Goal: Task Accomplishment & Management: Complete application form

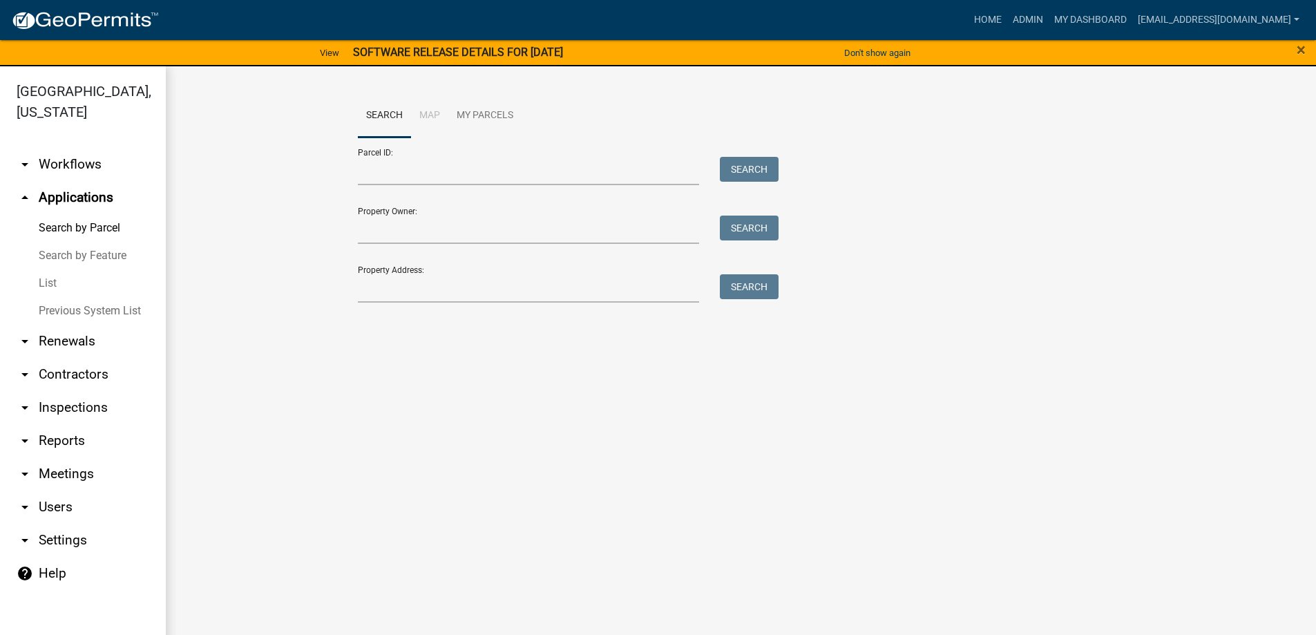
click at [37, 286] on link "List" at bounding box center [83, 283] width 166 height 28
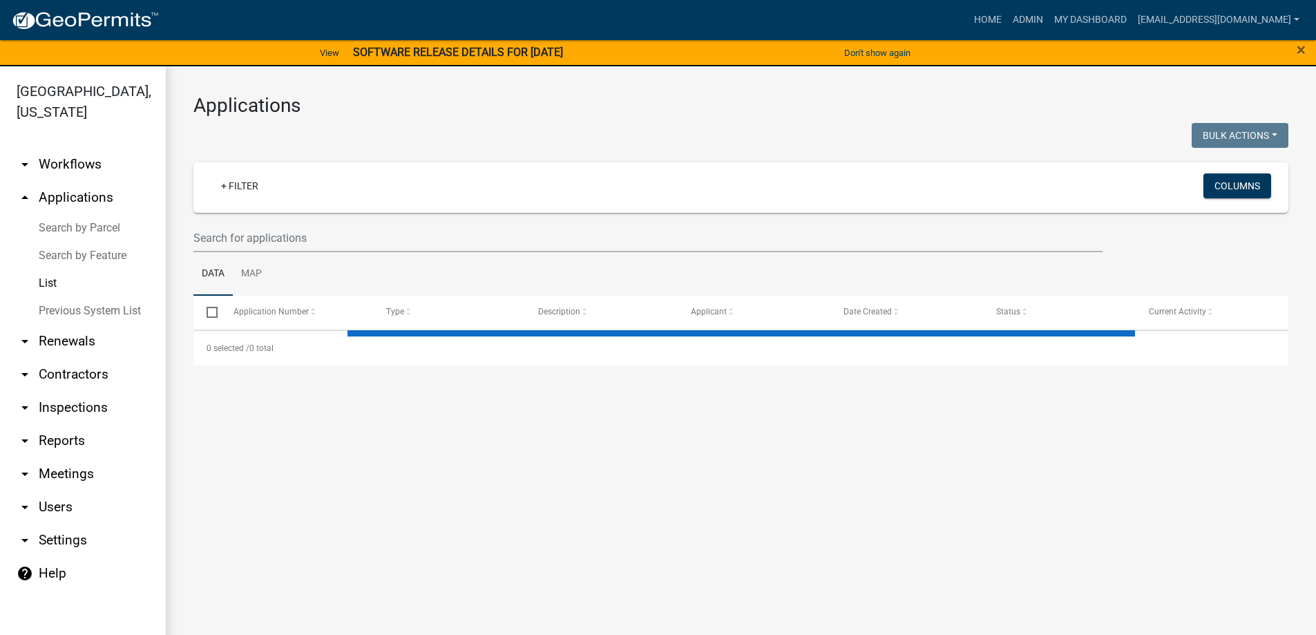
select select "3: 100"
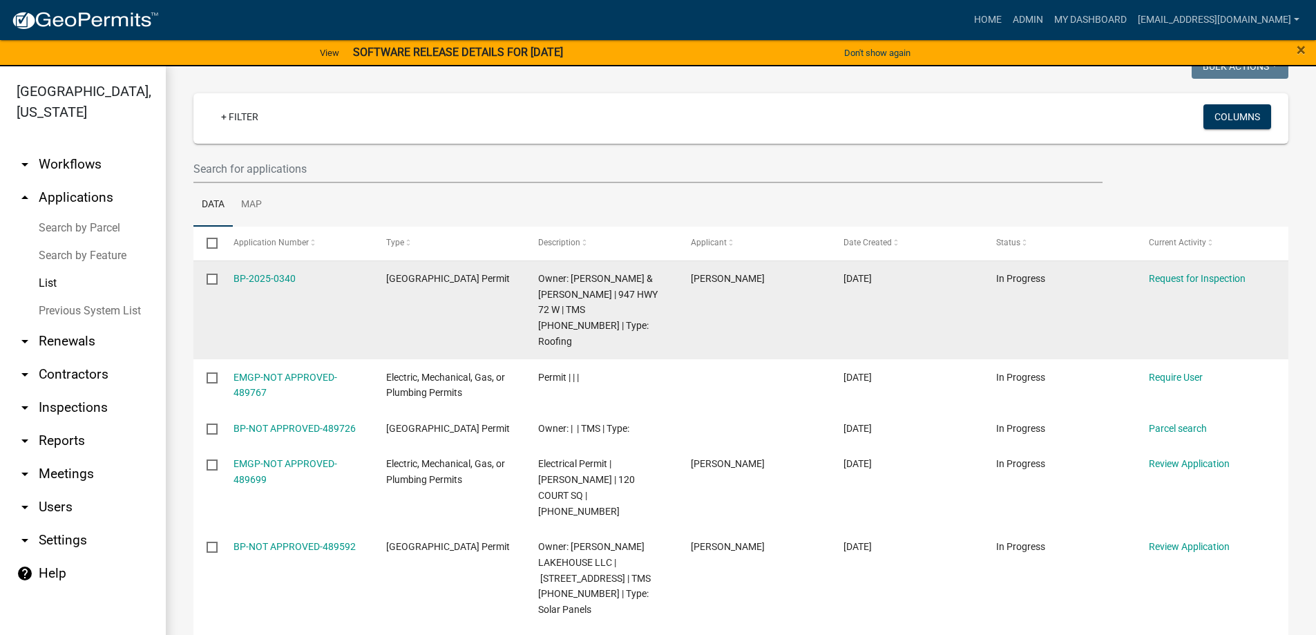
scroll to position [138, 0]
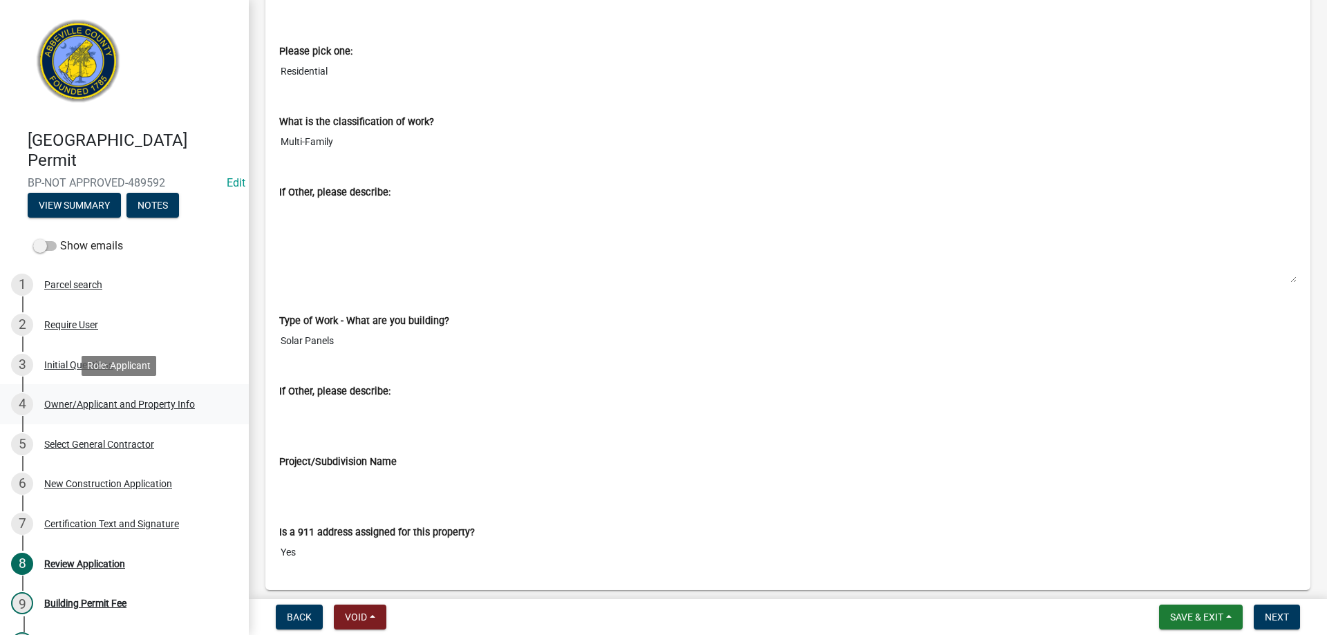
scroll to position [1382, 0]
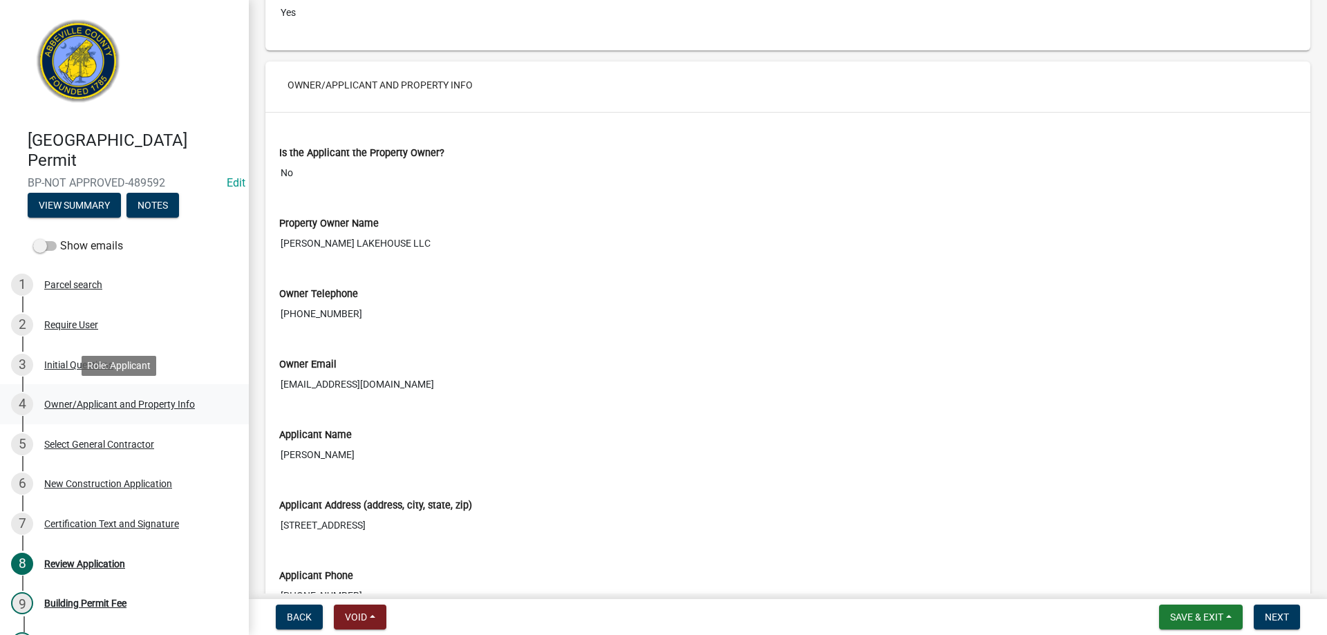
click at [66, 403] on div "Owner/Applicant and Property Info" at bounding box center [119, 404] width 151 height 10
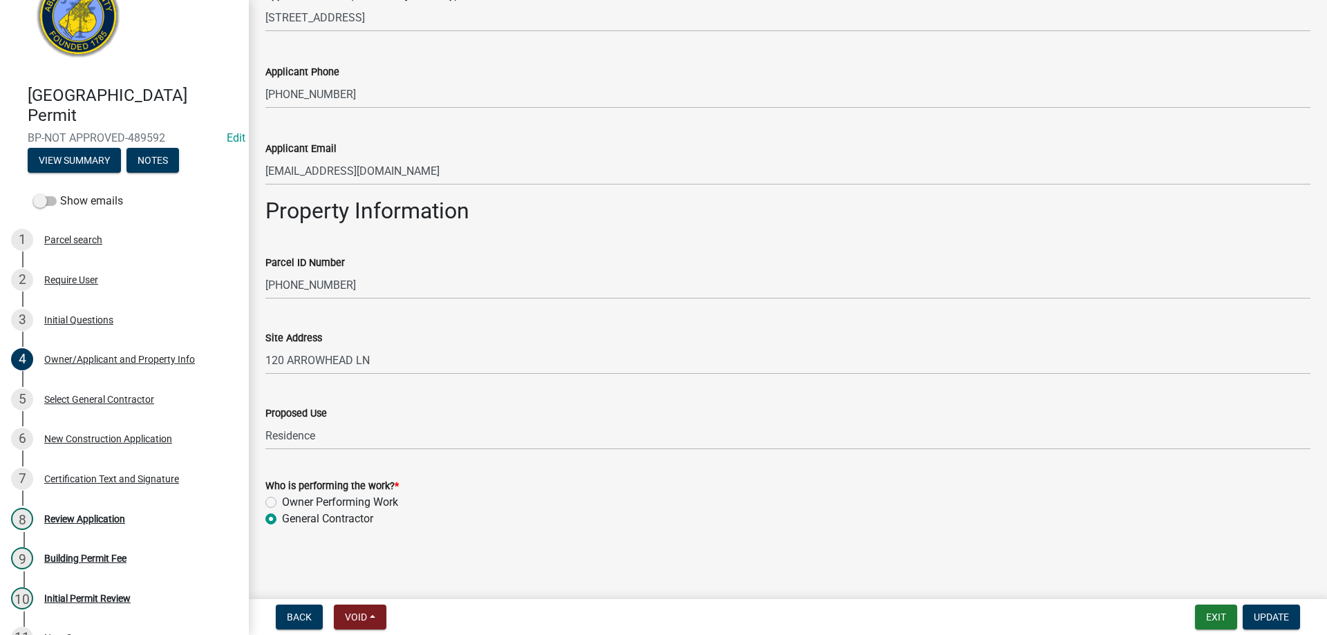
scroll to position [69, 0]
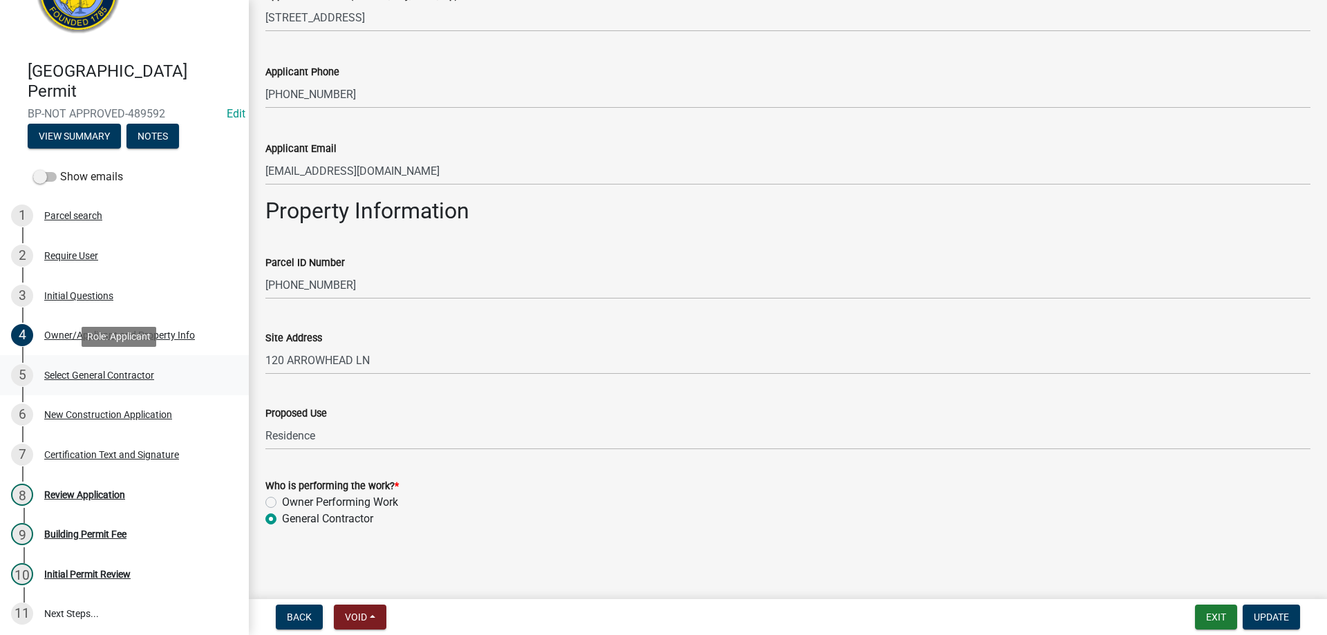
click at [122, 372] on div "Select General Contractor" at bounding box center [99, 375] width 110 height 10
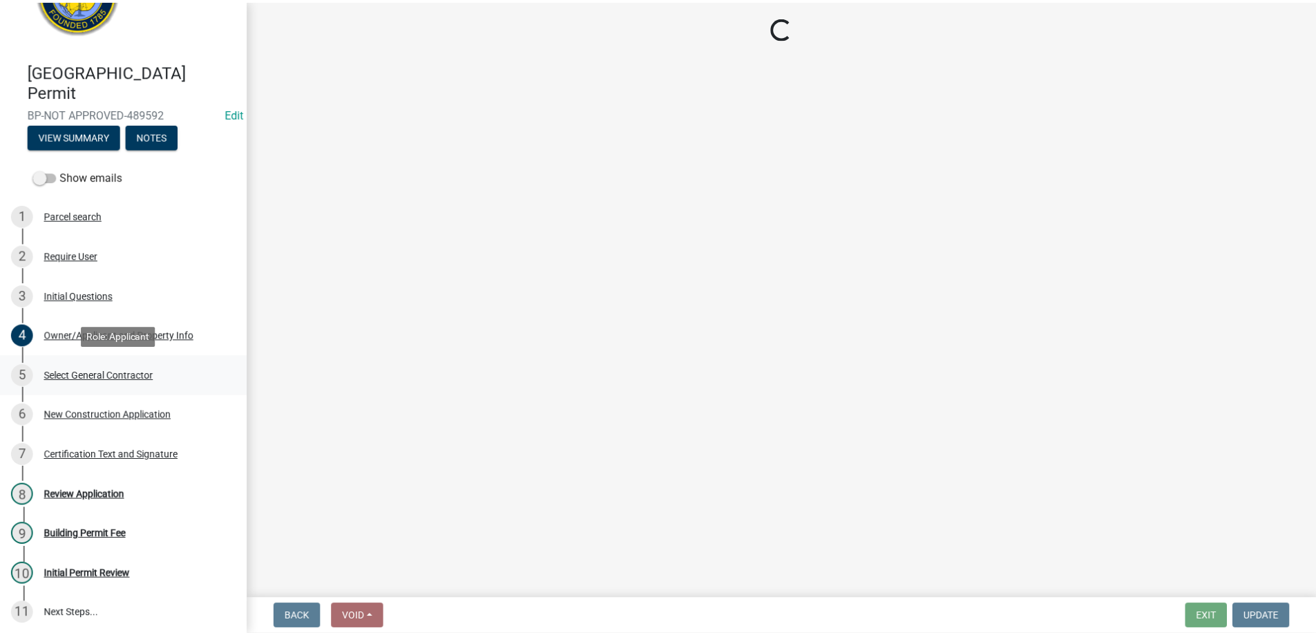
scroll to position [0, 0]
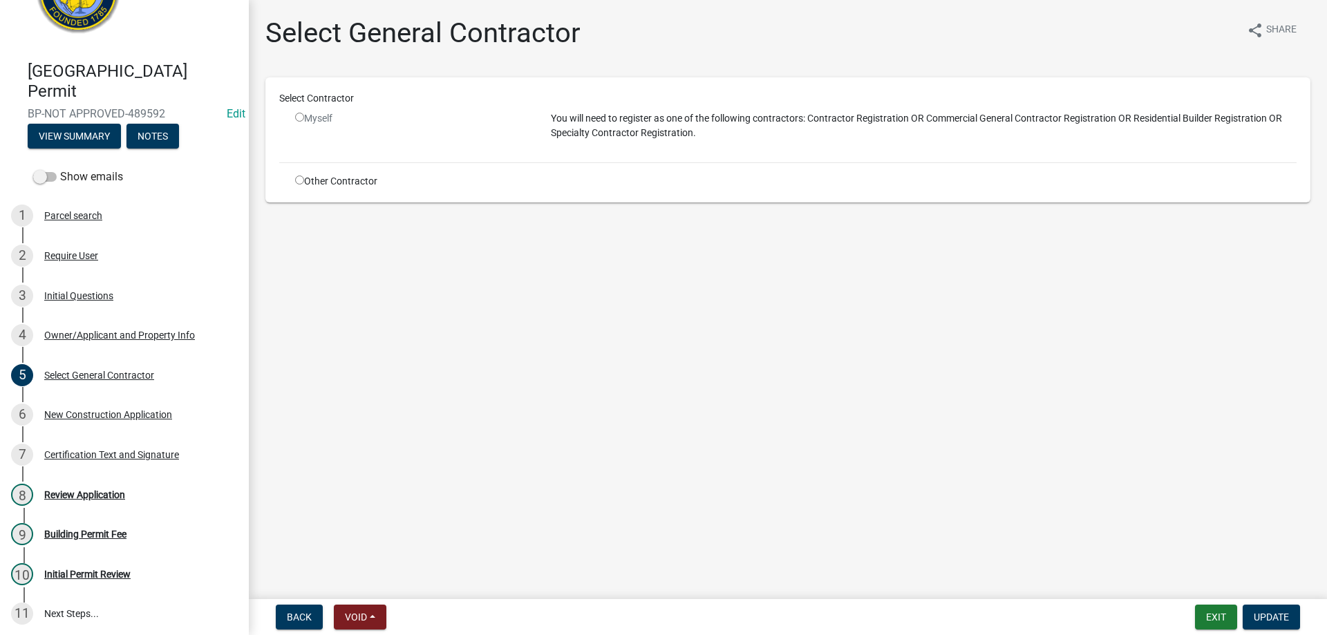
click at [299, 116] on input "radio" at bounding box center [299, 117] width 9 height 9
radio input "false"
click at [69, 216] on div "Parcel search" at bounding box center [73, 216] width 58 height 10
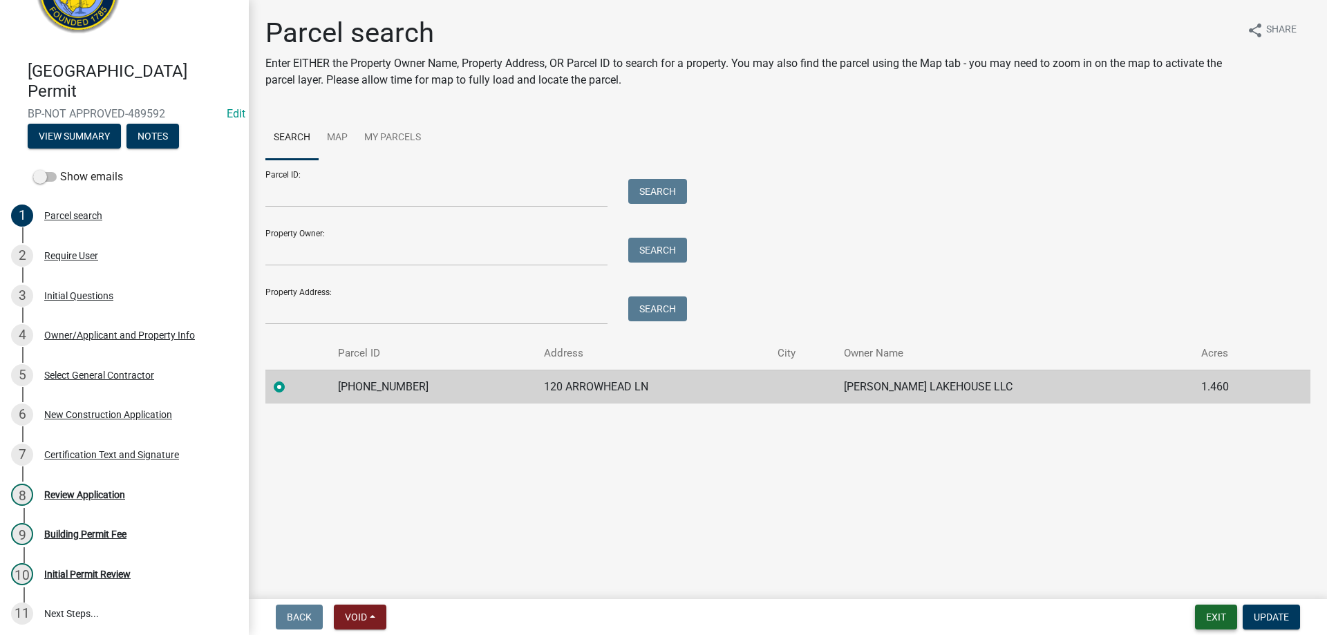
click at [1219, 614] on button "Exit" at bounding box center [1216, 617] width 42 height 25
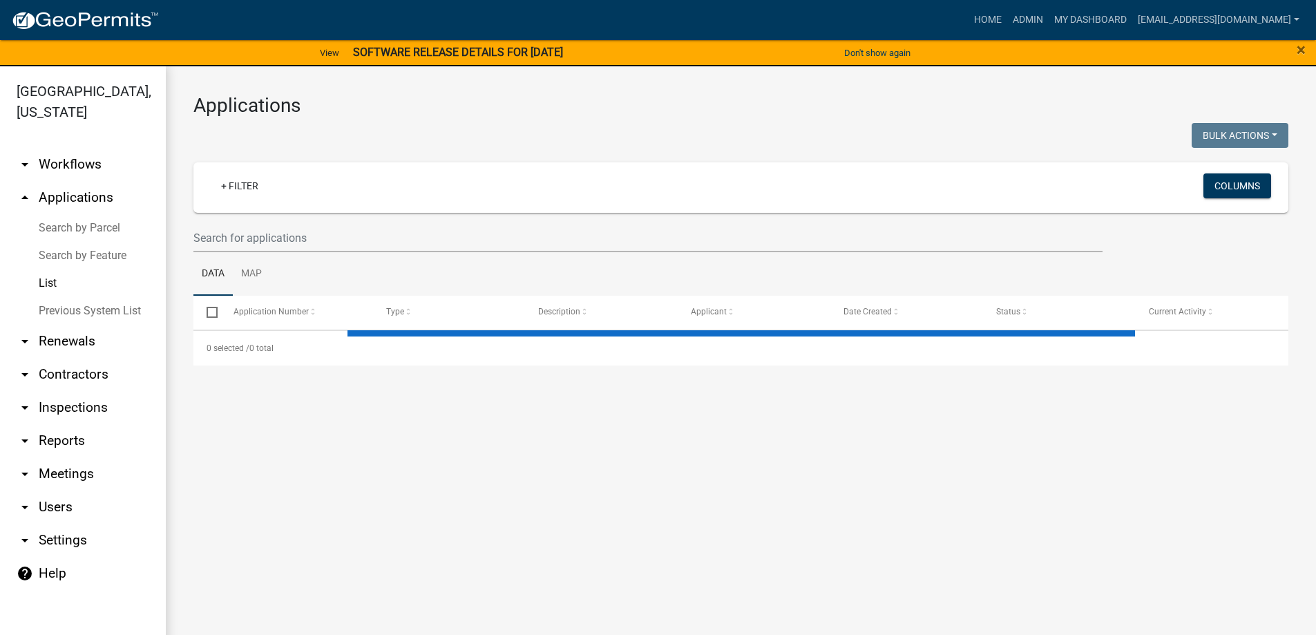
select select "3: 100"
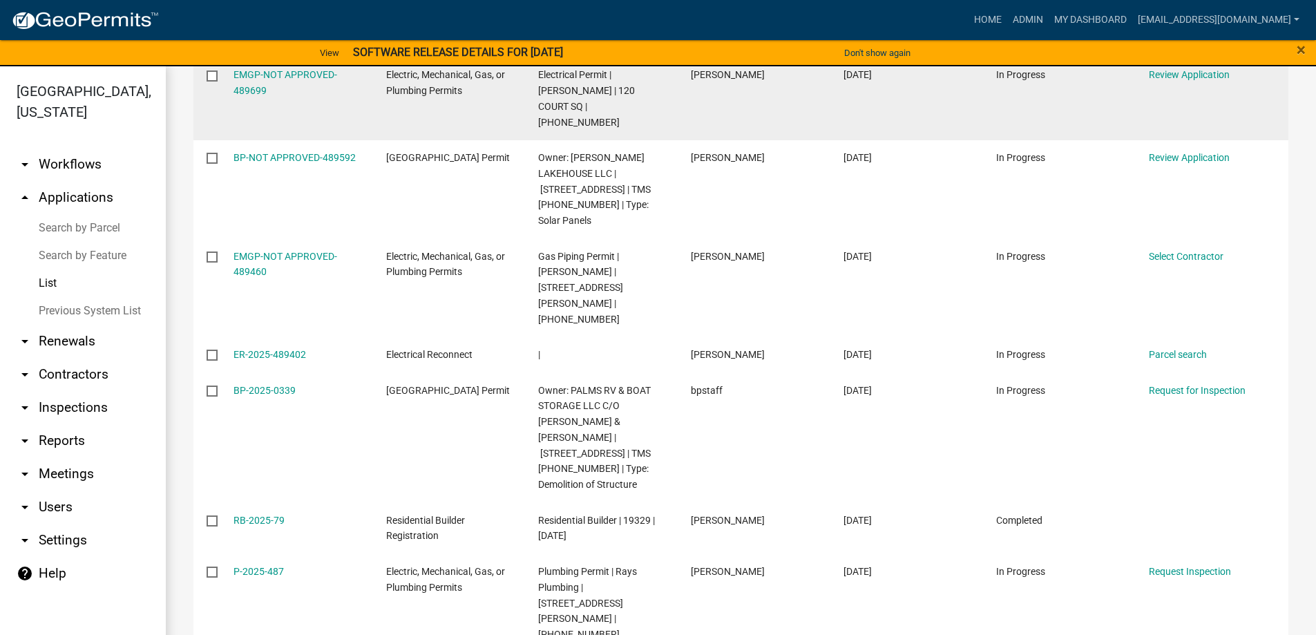
scroll to position [415, 0]
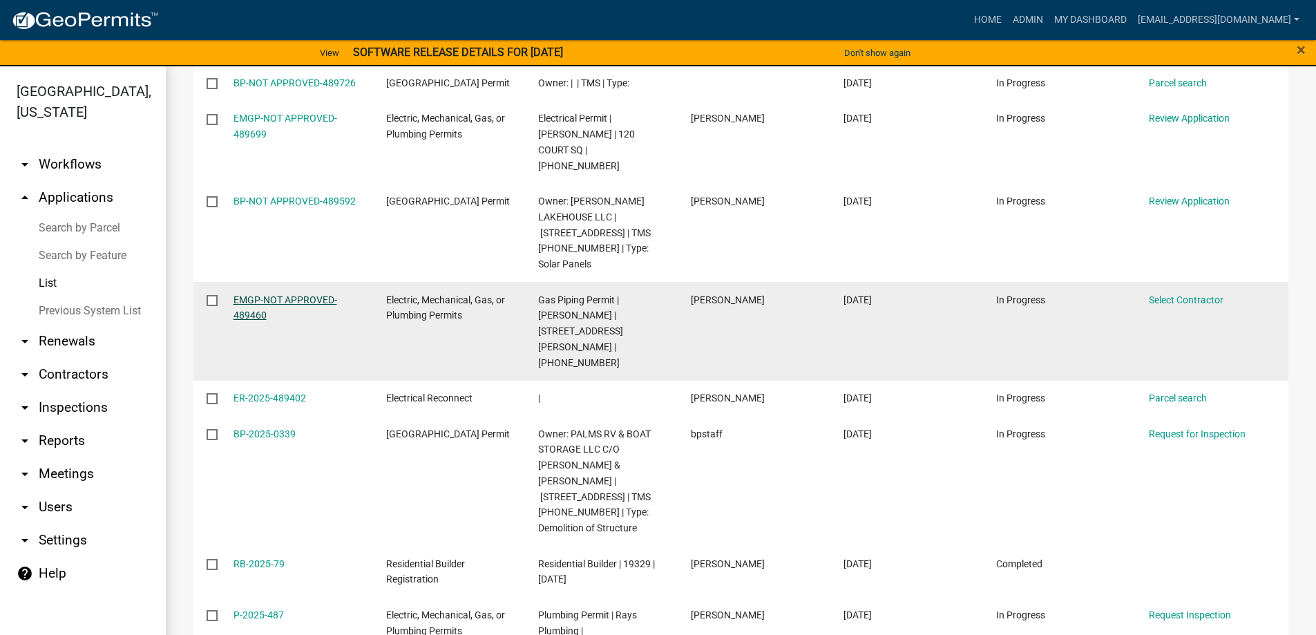
click at [263, 299] on link "EMGP-NOT APPROVED-489460" at bounding box center [286, 307] width 104 height 27
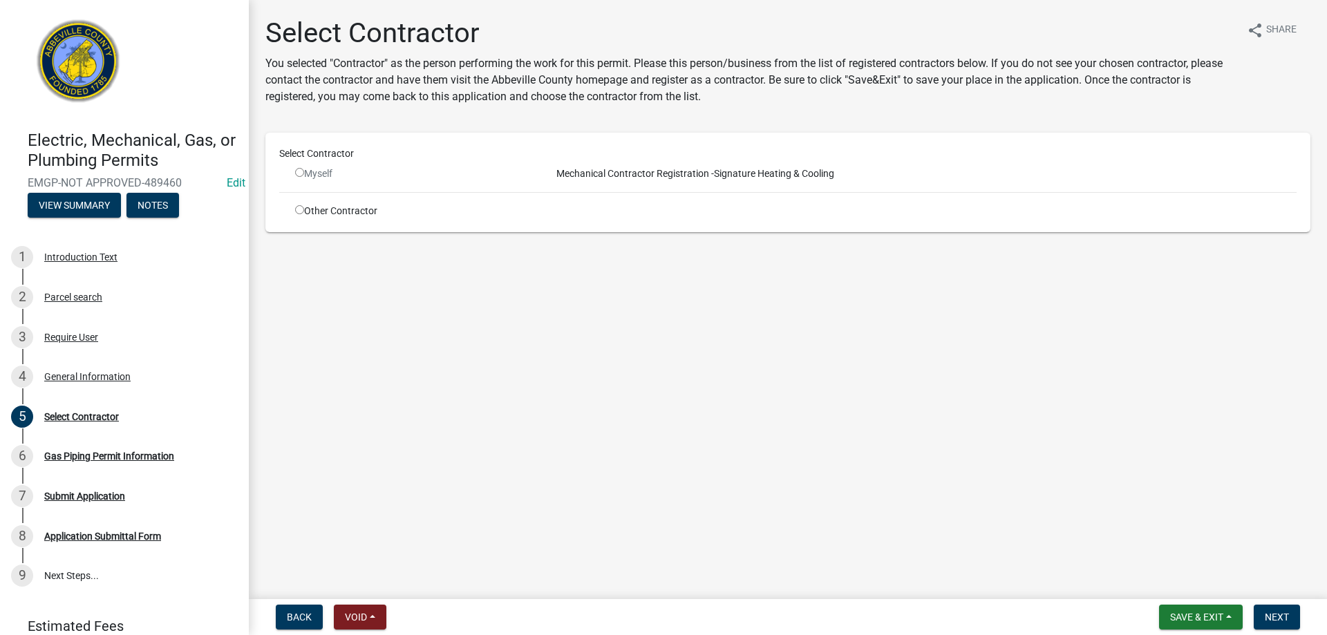
click at [290, 171] on div "Myself" at bounding box center [413, 174] width 256 height 15
click at [296, 171] on input "radio" at bounding box center [299, 172] width 9 height 9
click at [297, 172] on input "radio" at bounding box center [299, 172] width 9 height 9
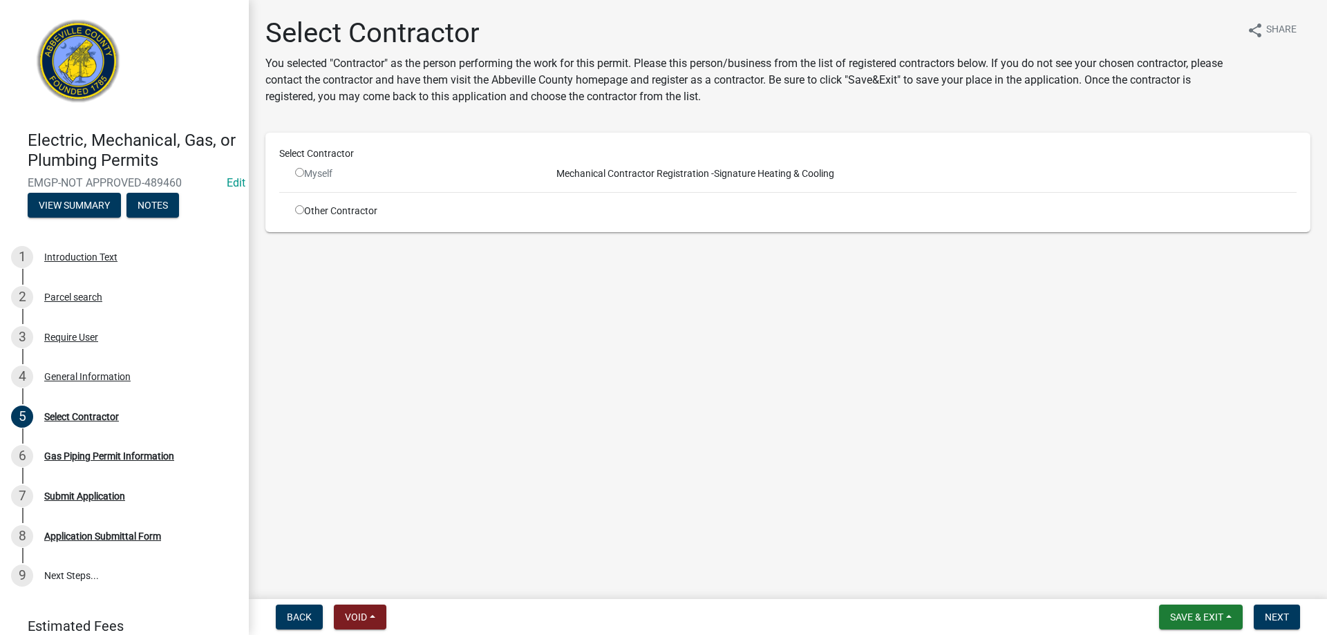
click at [297, 172] on input "radio" at bounding box center [299, 172] width 9 height 9
radio input "false"
click at [288, 225] on div "Select Contractor Myself Mechanical Contractor Registration - Signature Heating…" at bounding box center [787, 182] width 1045 height 99
click at [294, 211] on div "Other Contractor" at bounding box center [413, 211] width 256 height 15
click at [300, 209] on input "radio" at bounding box center [299, 209] width 9 height 9
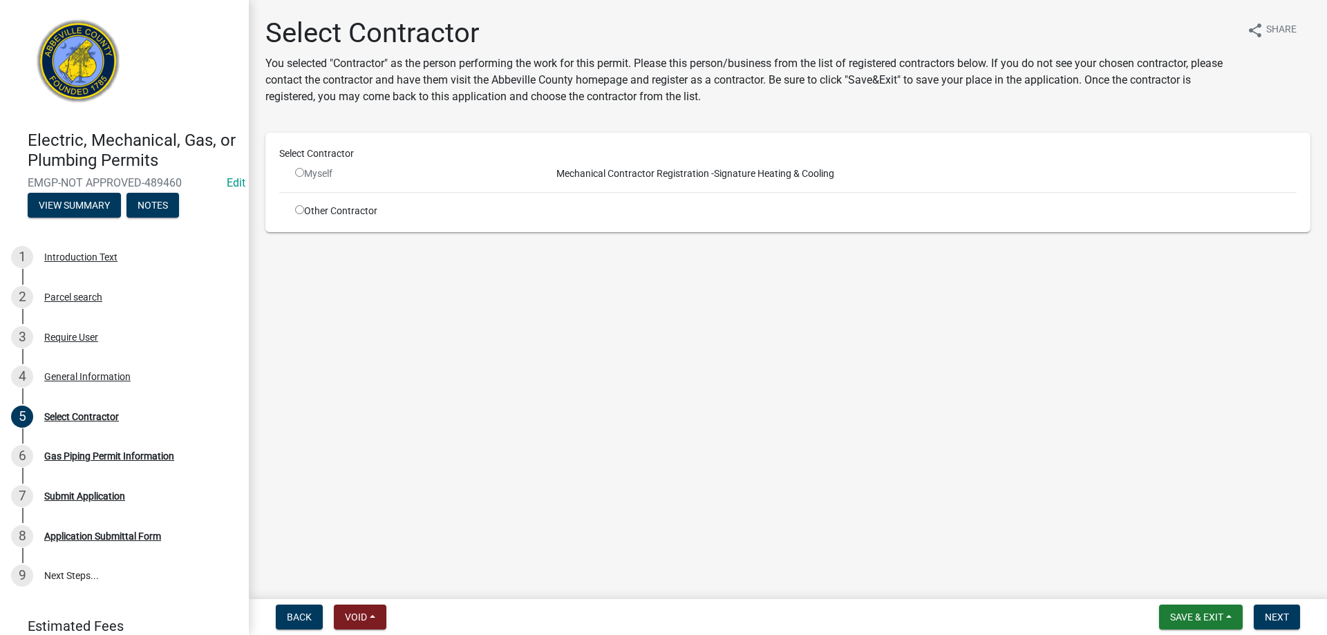
radio input "true"
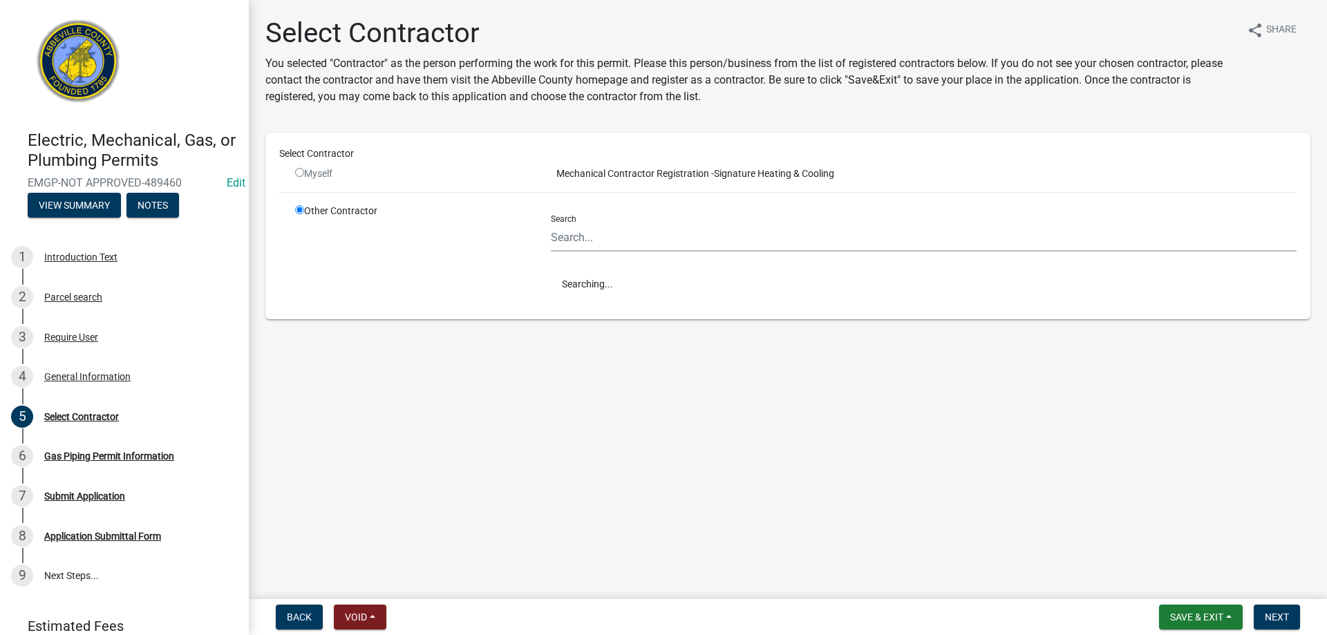
click at [300, 209] on input "radio" at bounding box center [299, 209] width 9 height 9
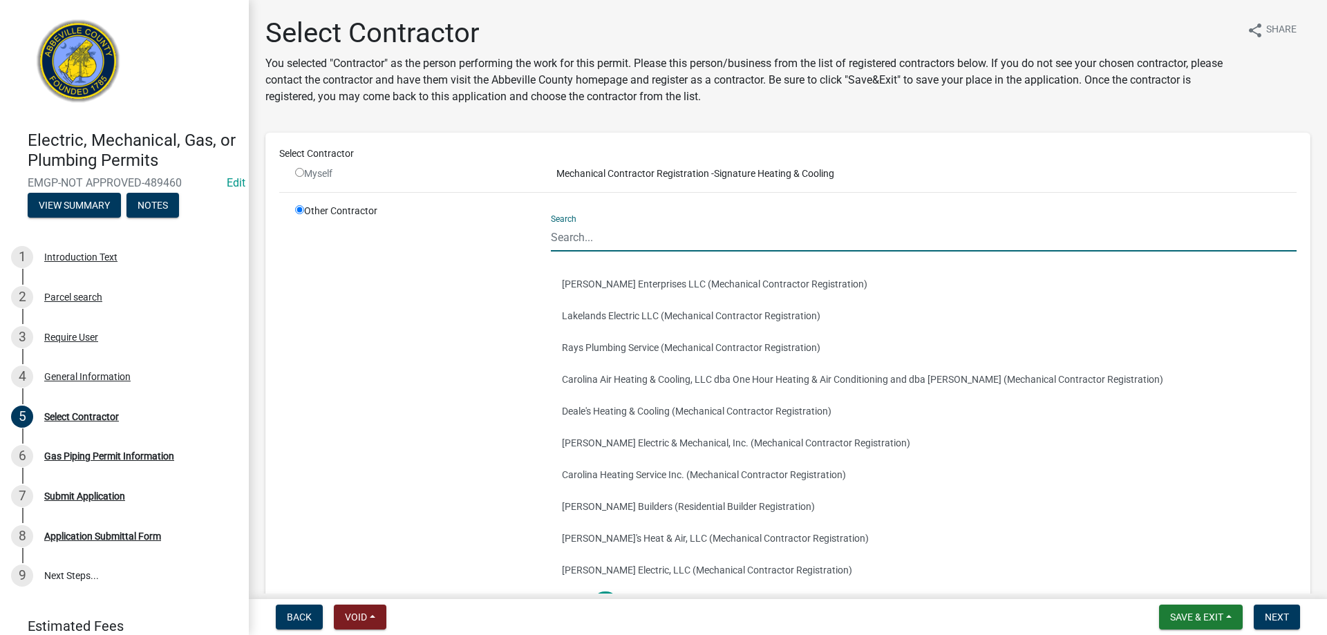
click at [653, 244] on input "Search" at bounding box center [923, 237] width 745 height 28
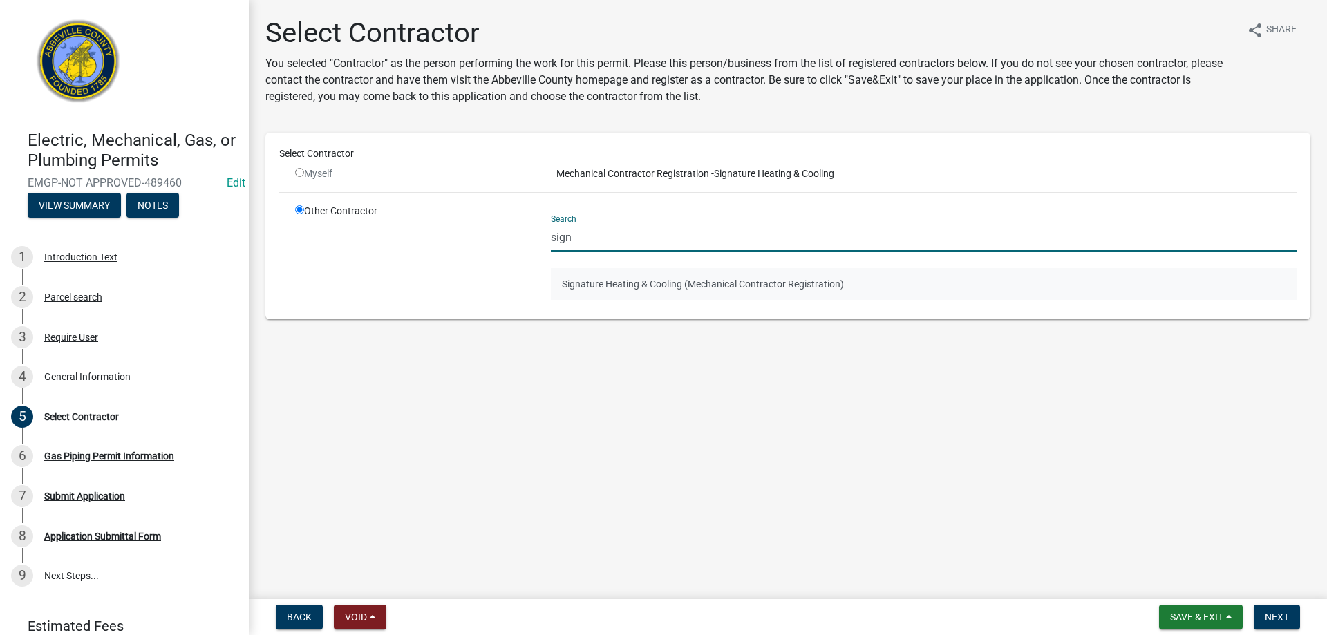
type input "sign"
click at [576, 286] on button "Signature Heating & Cooling (Mechanical Contractor Registration)" at bounding box center [923, 284] width 745 height 32
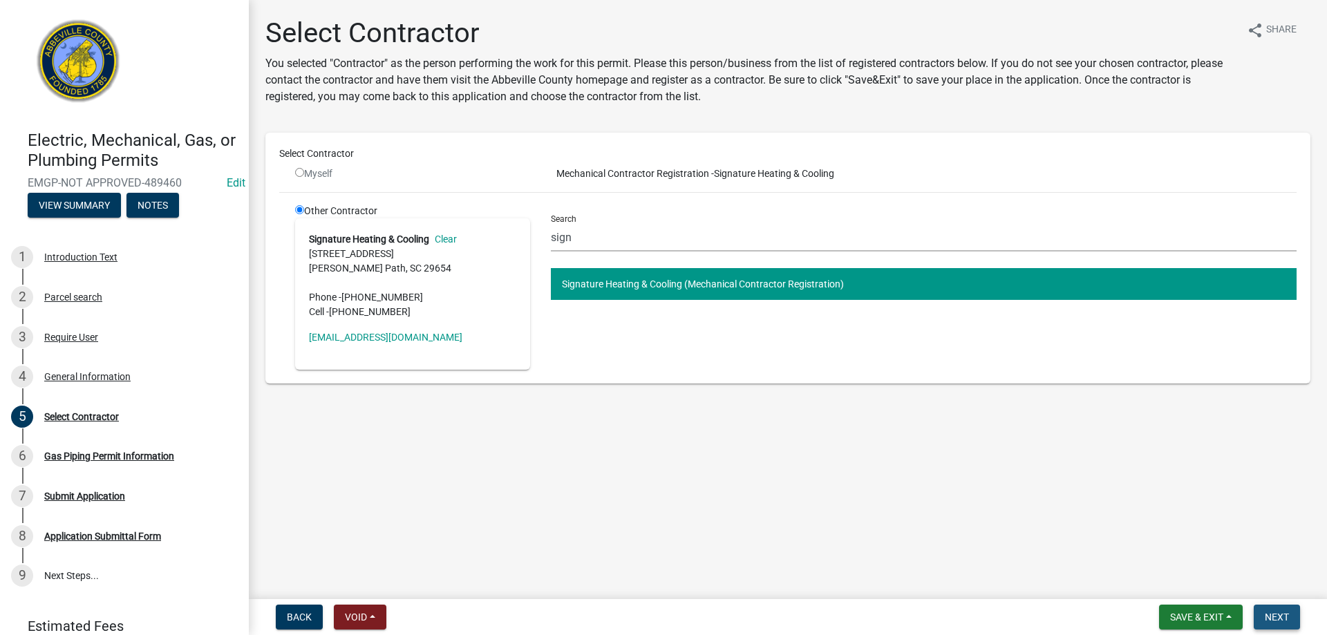
click at [1293, 625] on button "Next" at bounding box center [1276, 617] width 46 height 25
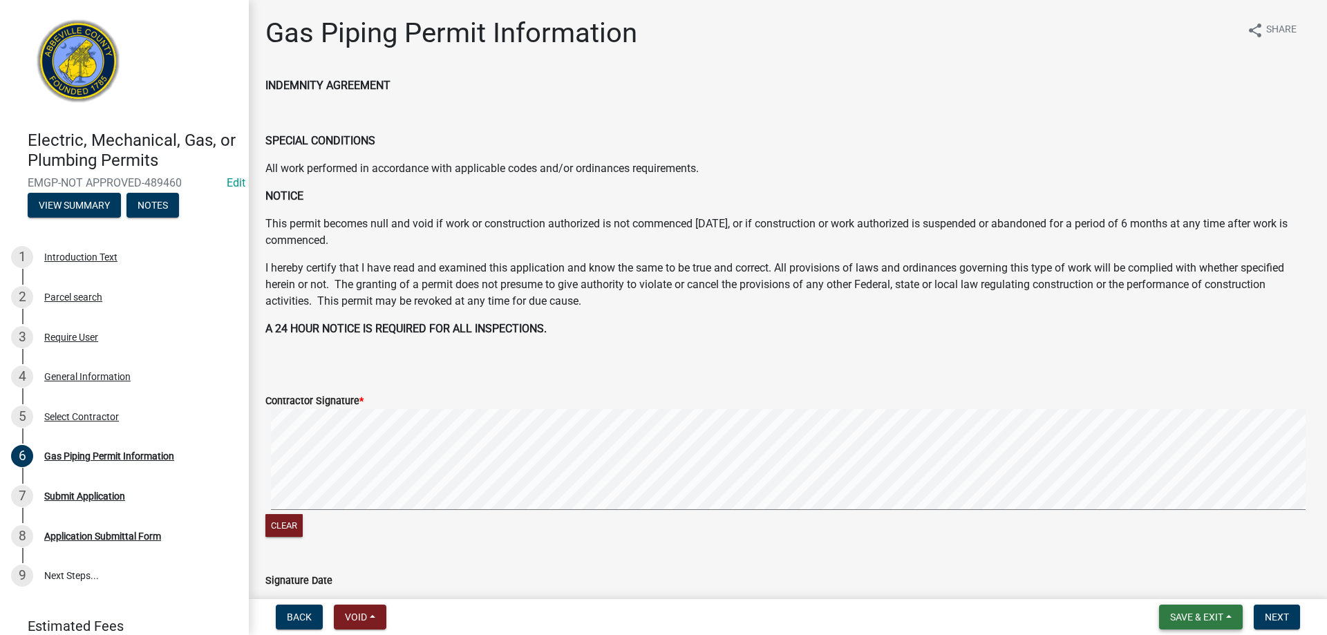
click at [1183, 622] on span "Save & Exit" at bounding box center [1196, 616] width 53 height 11
click at [1189, 588] on button "Save & Exit" at bounding box center [1187, 580] width 111 height 33
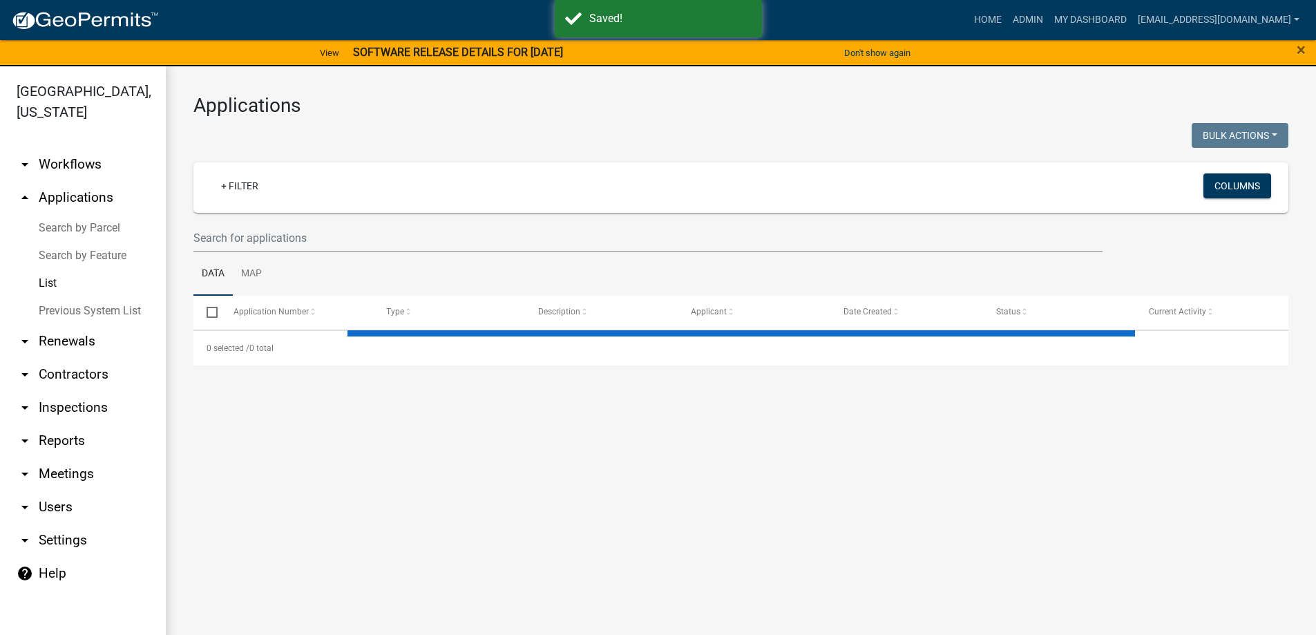
select select "3: 100"
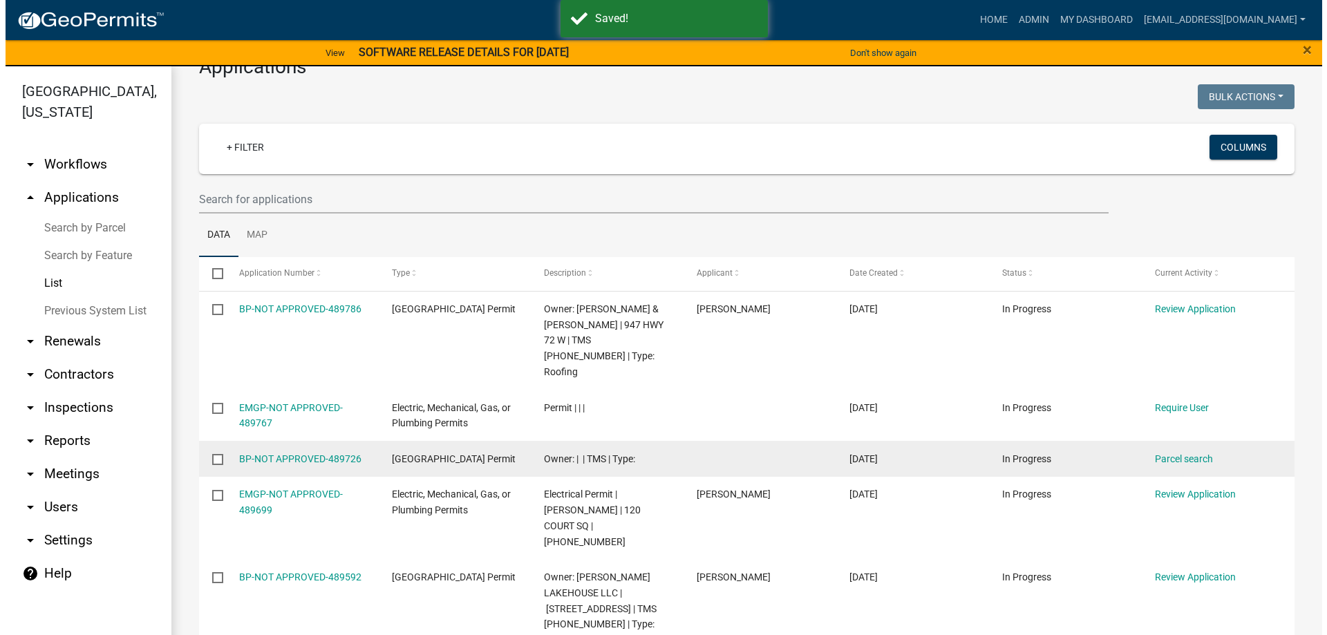
scroll to position [207, 0]
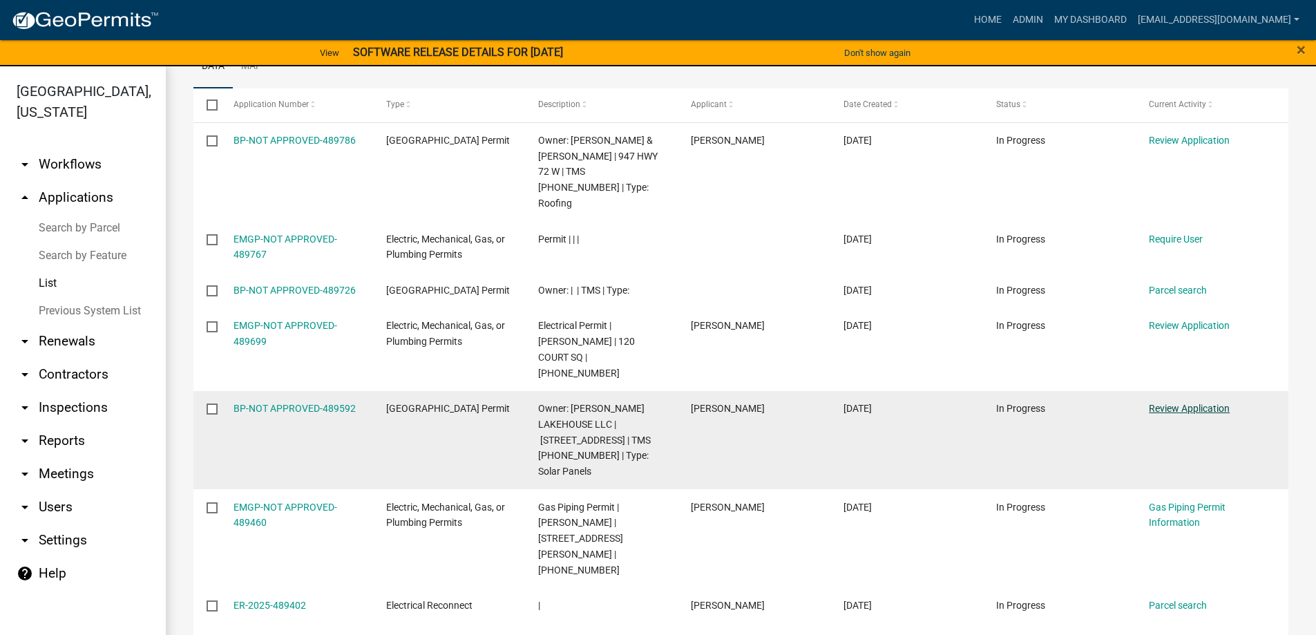
click at [1172, 414] on link "Review Application" at bounding box center [1189, 408] width 81 height 11
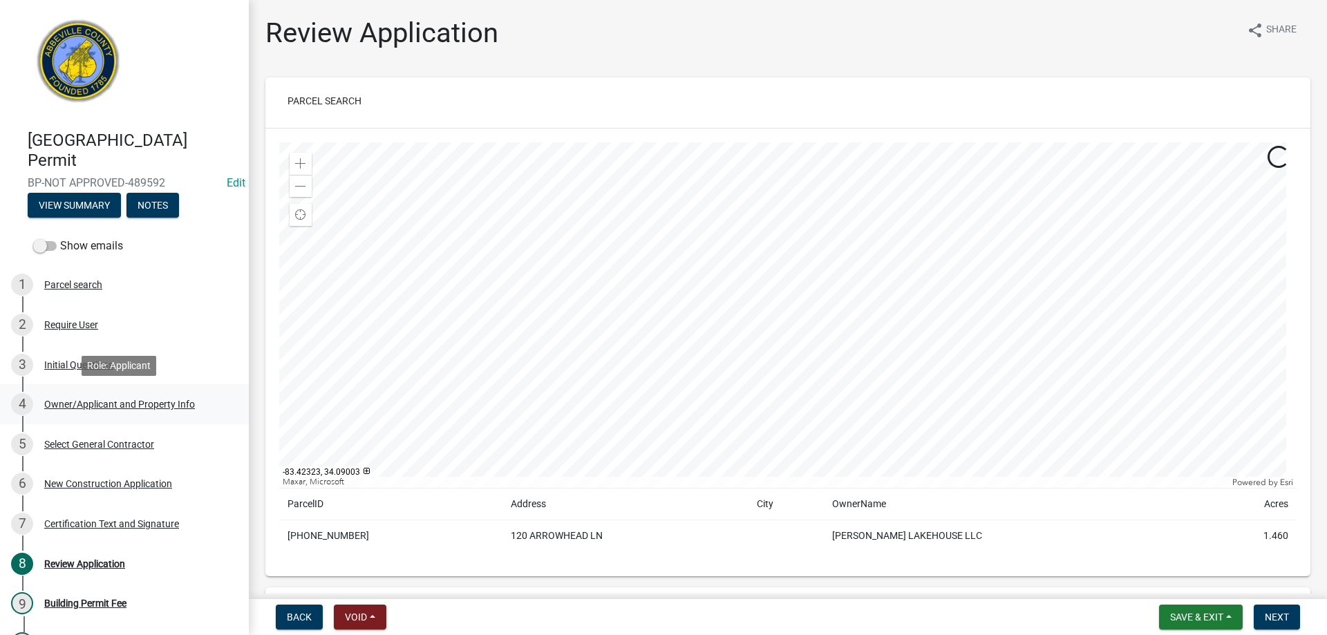
click at [66, 396] on div "4 Owner/Applicant and Property Info" at bounding box center [119, 404] width 216 height 22
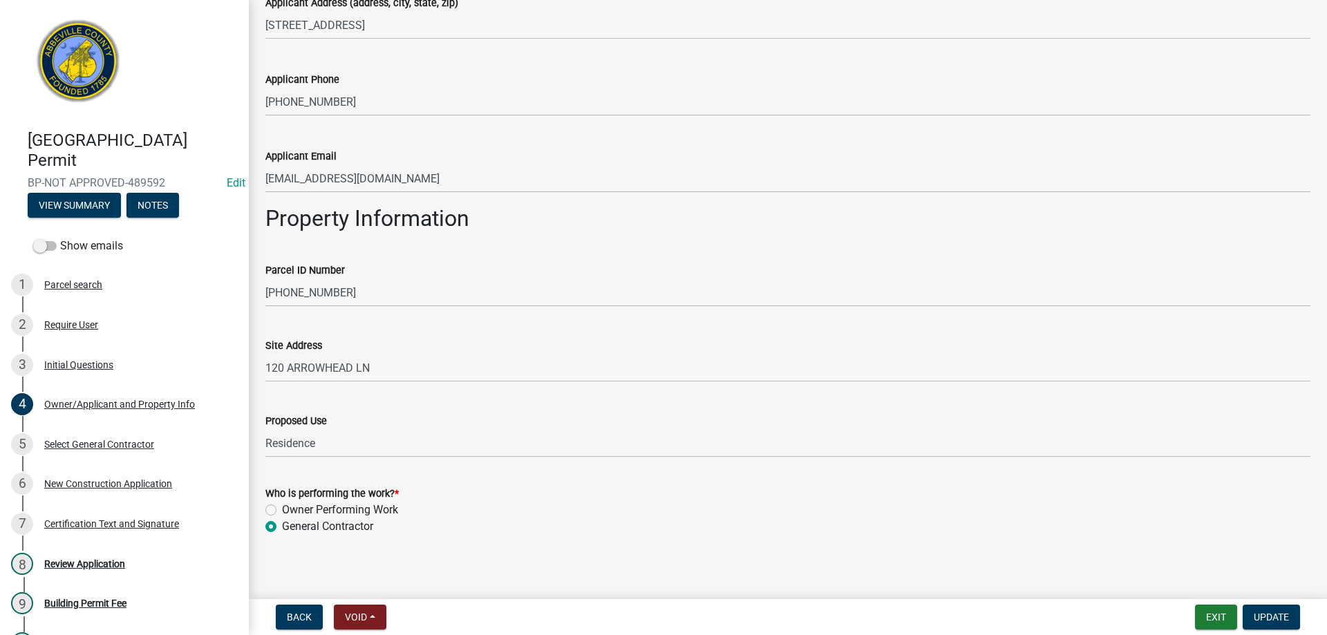
scroll to position [491, 0]
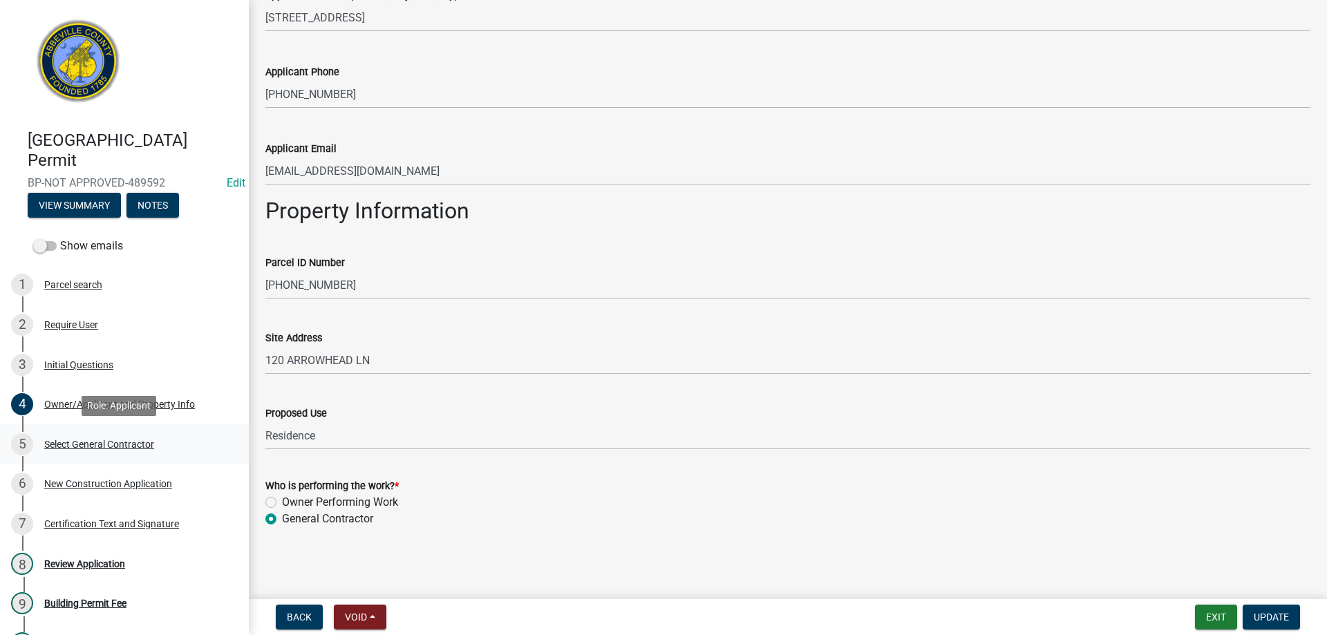
click at [97, 444] on div "Select General Contractor" at bounding box center [99, 444] width 110 height 10
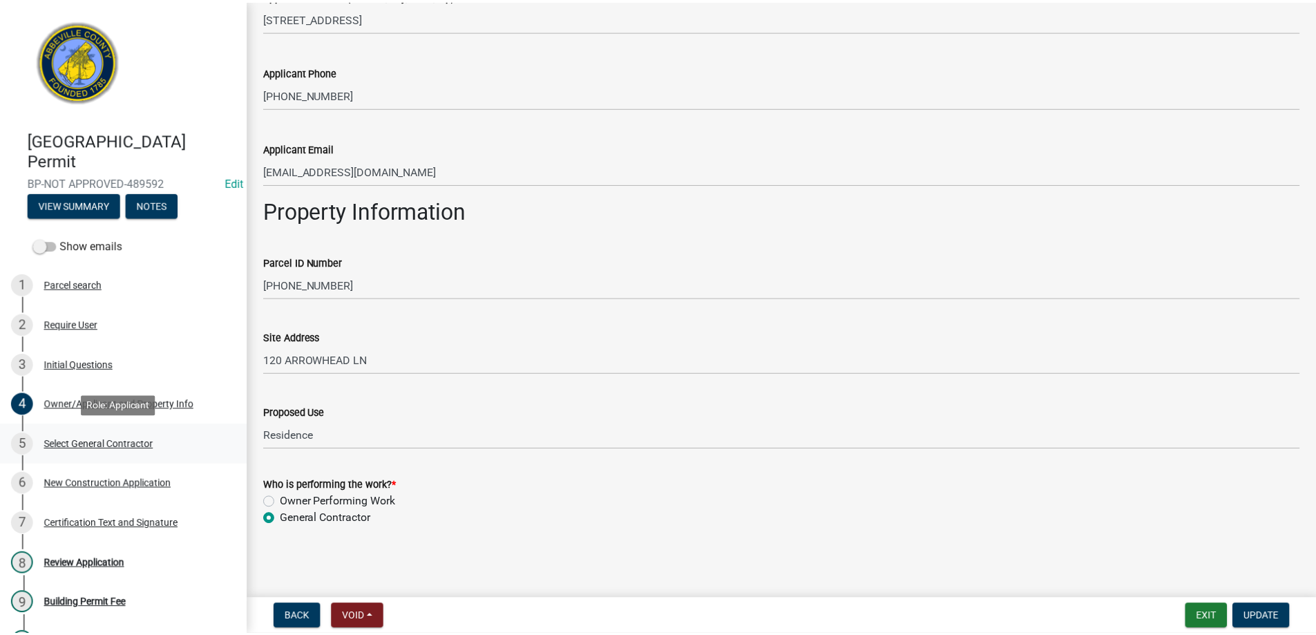
scroll to position [0, 0]
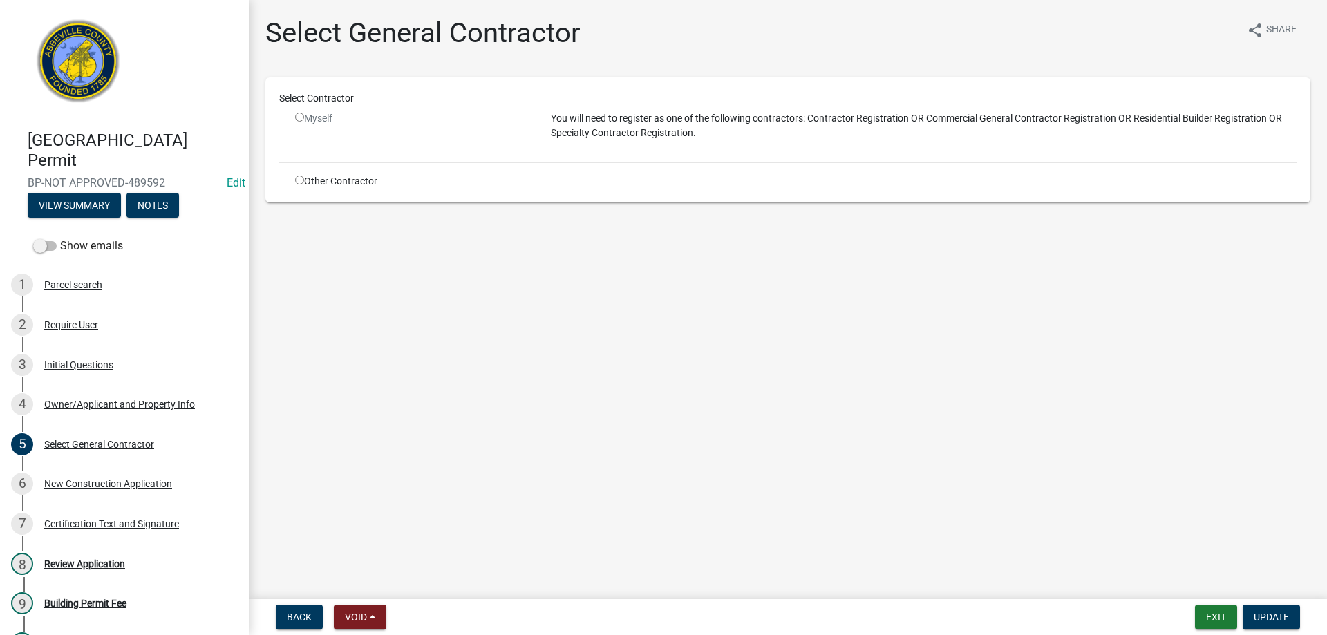
click at [296, 182] on input "radio" at bounding box center [299, 179] width 9 height 9
radio input "true"
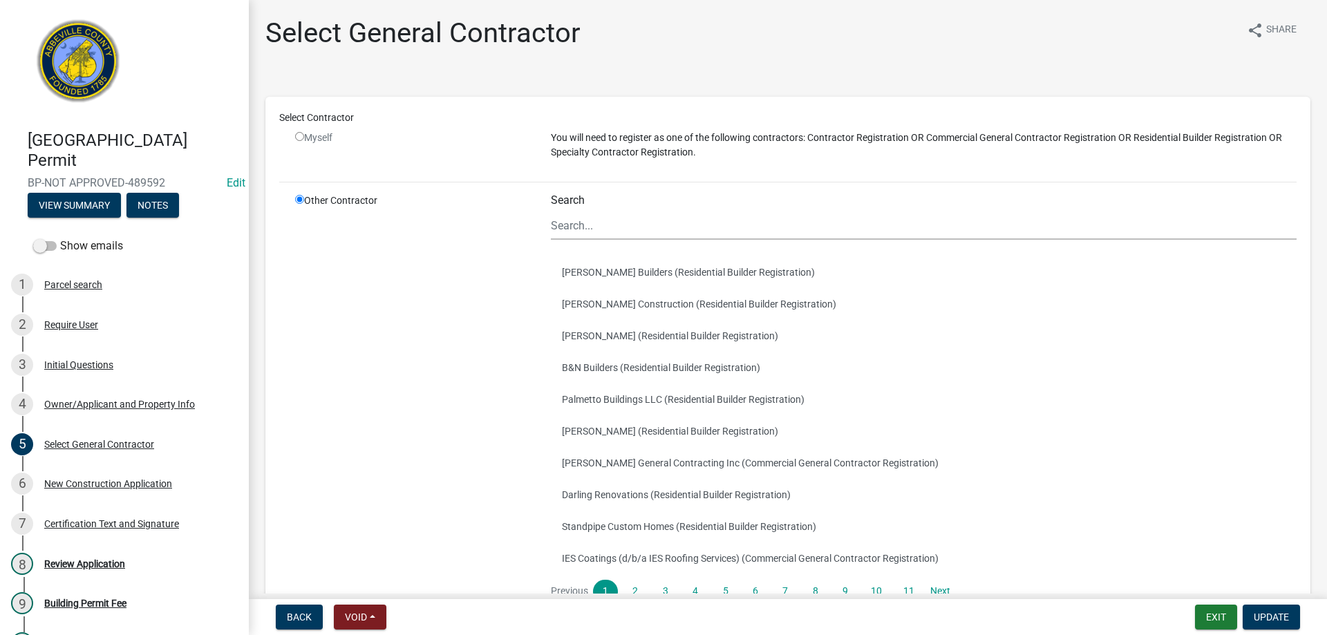
click at [906, 594] on div "[GEOGRAPHIC_DATA] Permit BP-NOT APPROVED-489592 Edit View Summary Notes Show em…" at bounding box center [663, 317] width 1327 height 635
click at [906, 591] on link "11" at bounding box center [909, 591] width 28 height 23
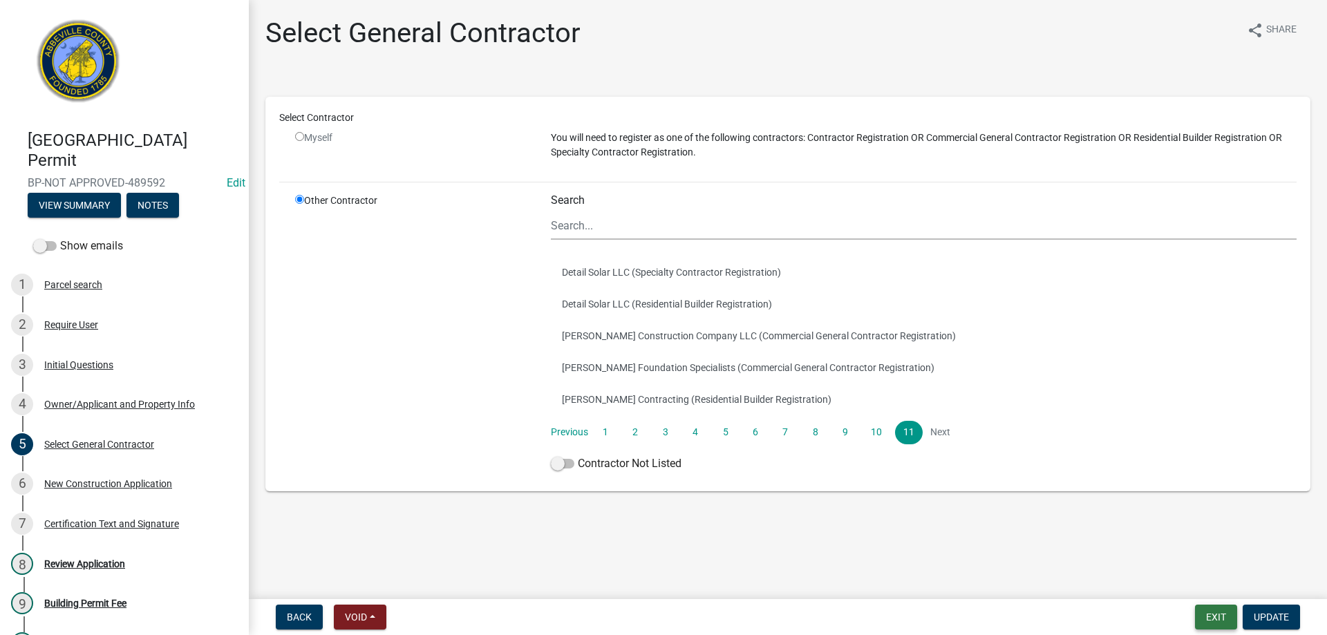
click at [1218, 612] on button "Exit" at bounding box center [1216, 617] width 42 height 25
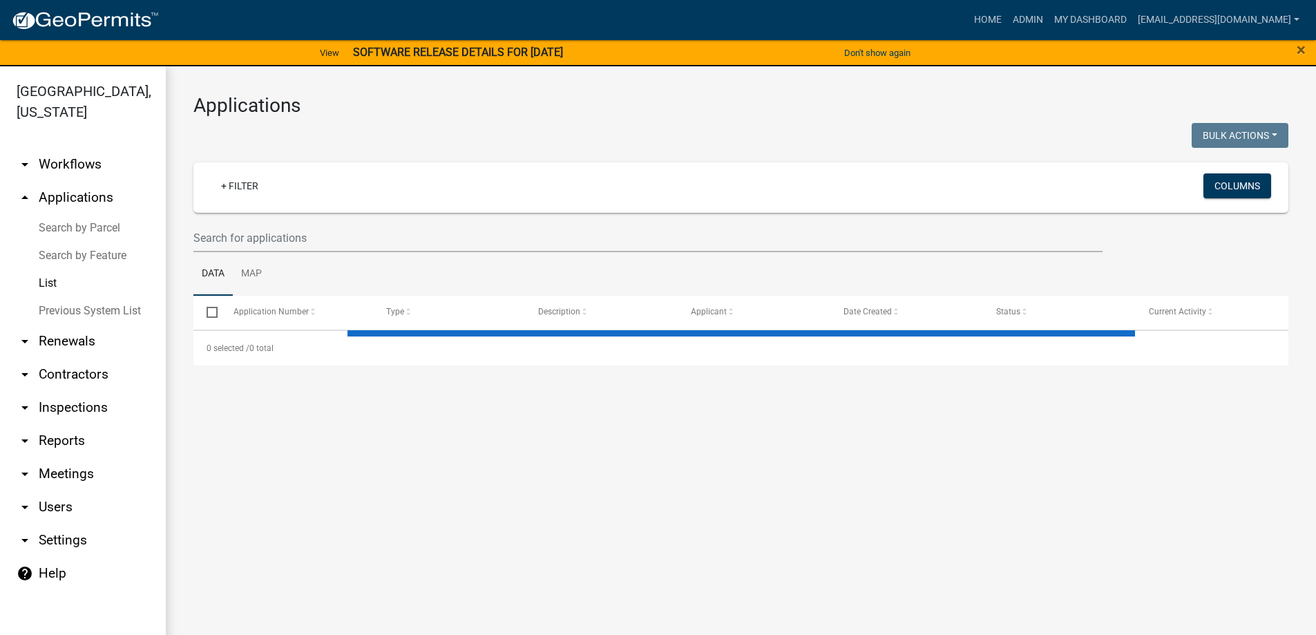
select select "3: 100"
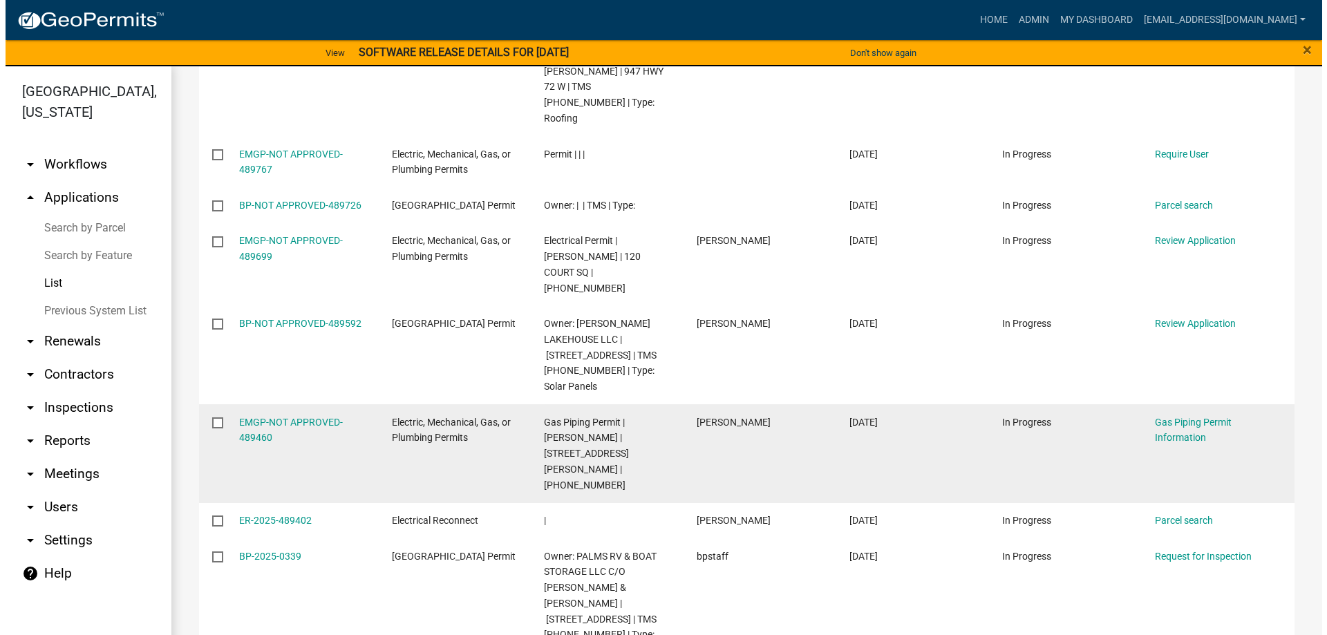
scroll to position [276, 0]
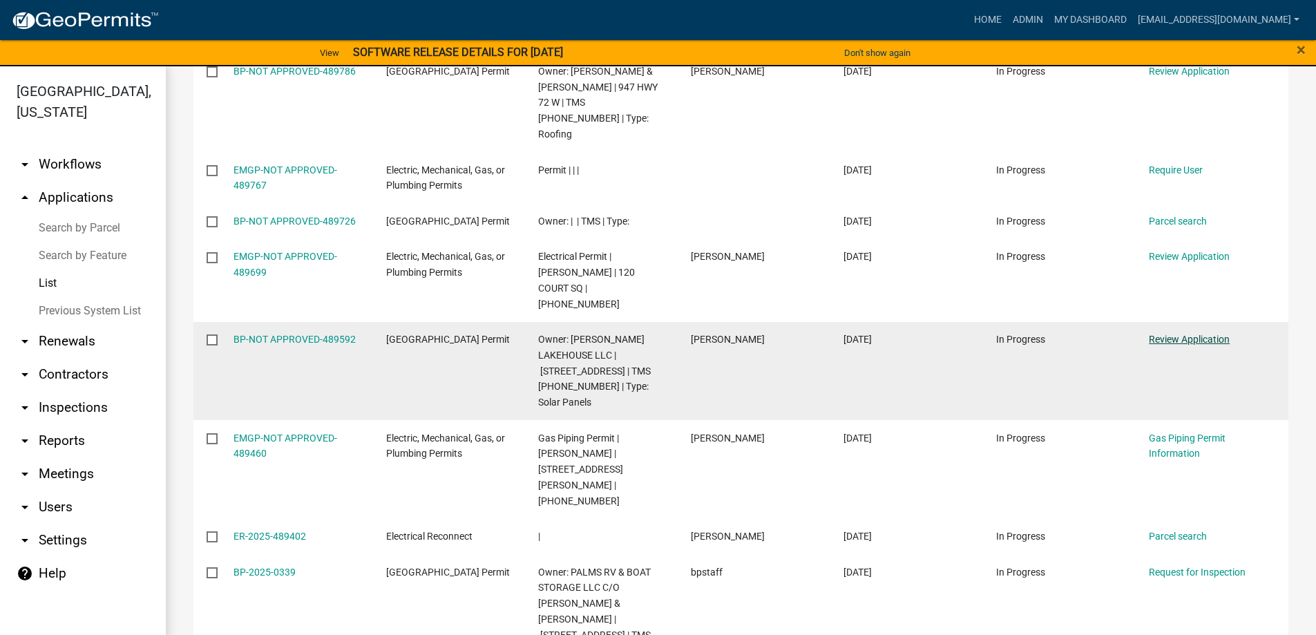
click at [1197, 336] on link "Review Application" at bounding box center [1189, 339] width 81 height 11
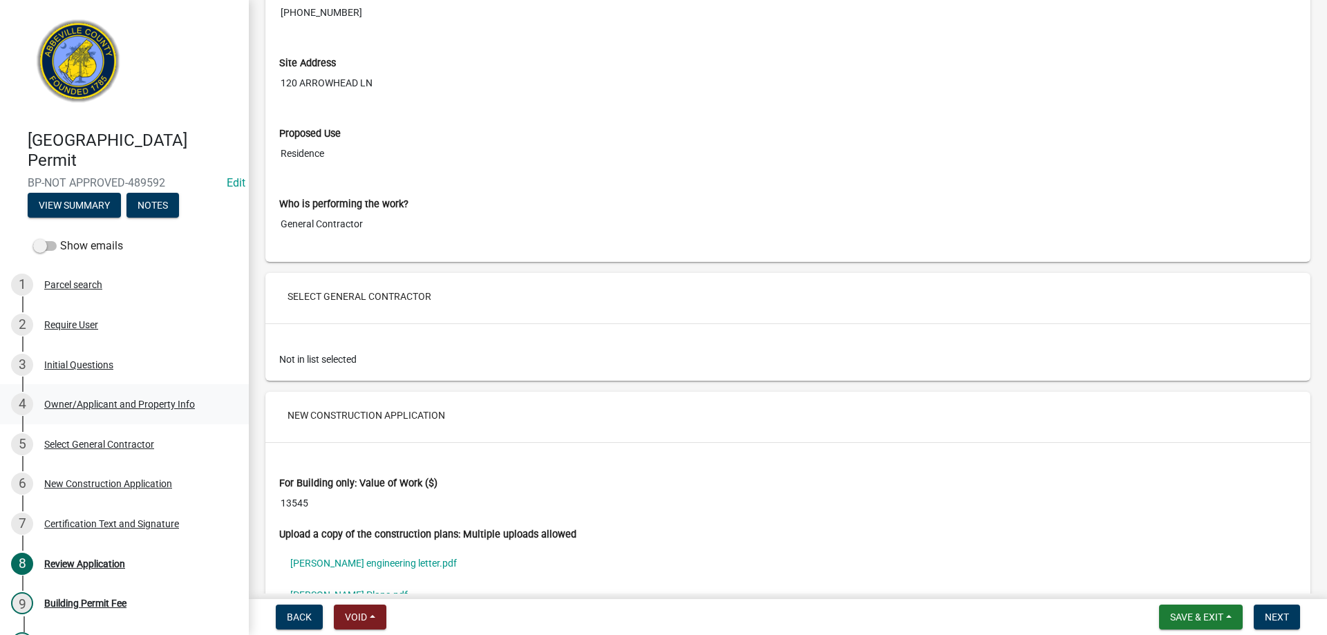
scroll to position [2142, 0]
click at [118, 441] on div "Select General Contractor" at bounding box center [99, 444] width 110 height 10
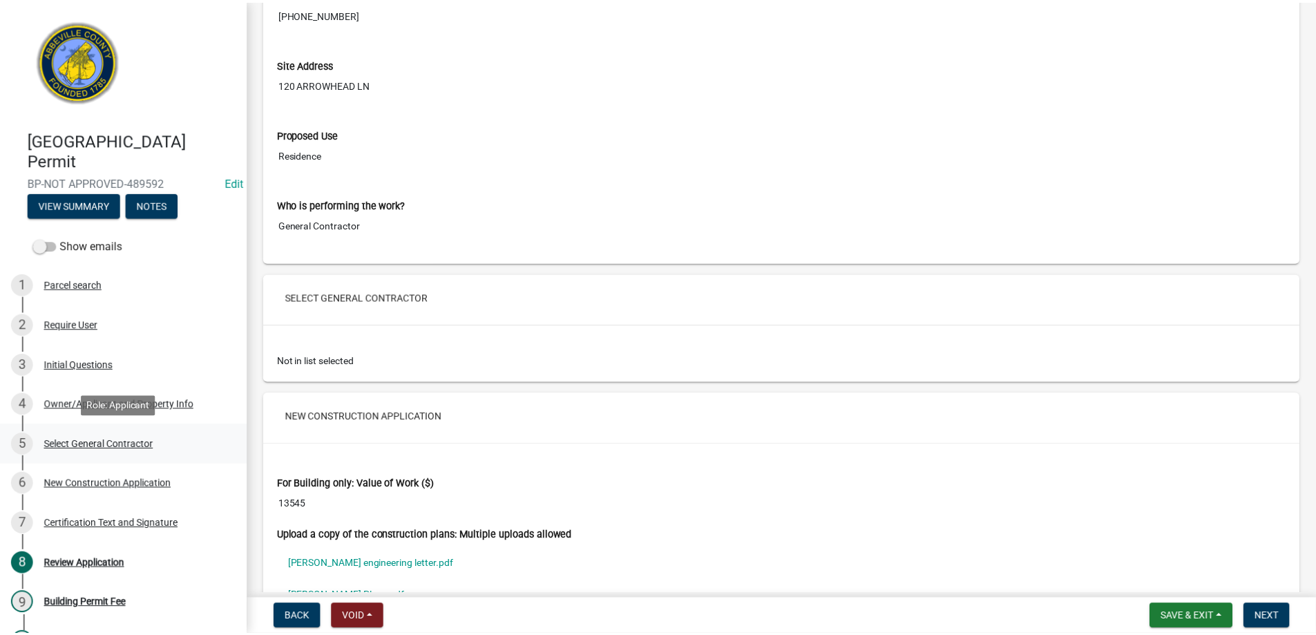
scroll to position [0, 0]
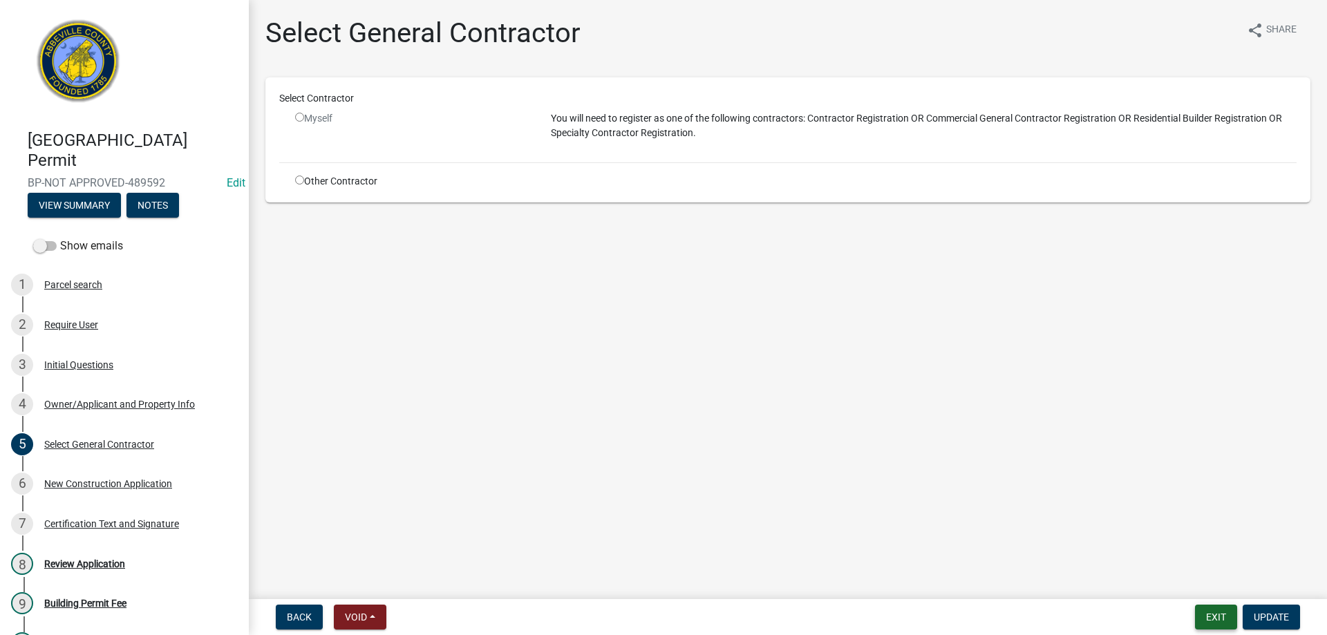
click at [1206, 613] on button "Exit" at bounding box center [1216, 617] width 42 height 25
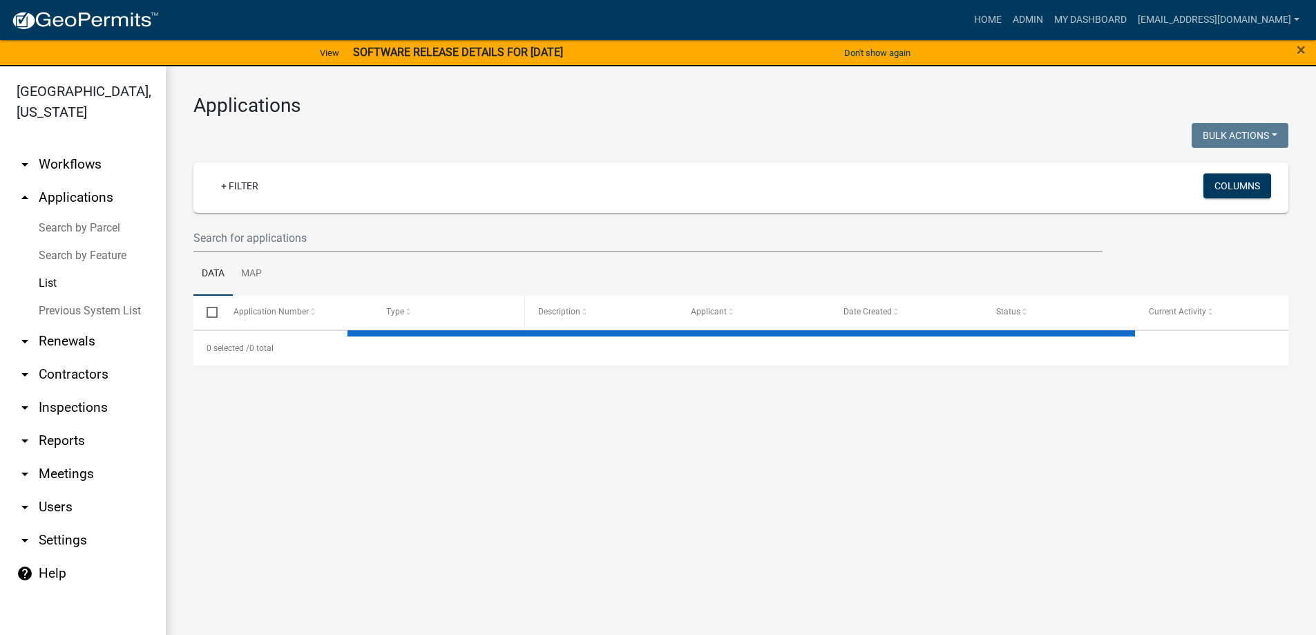
select select "3: 100"
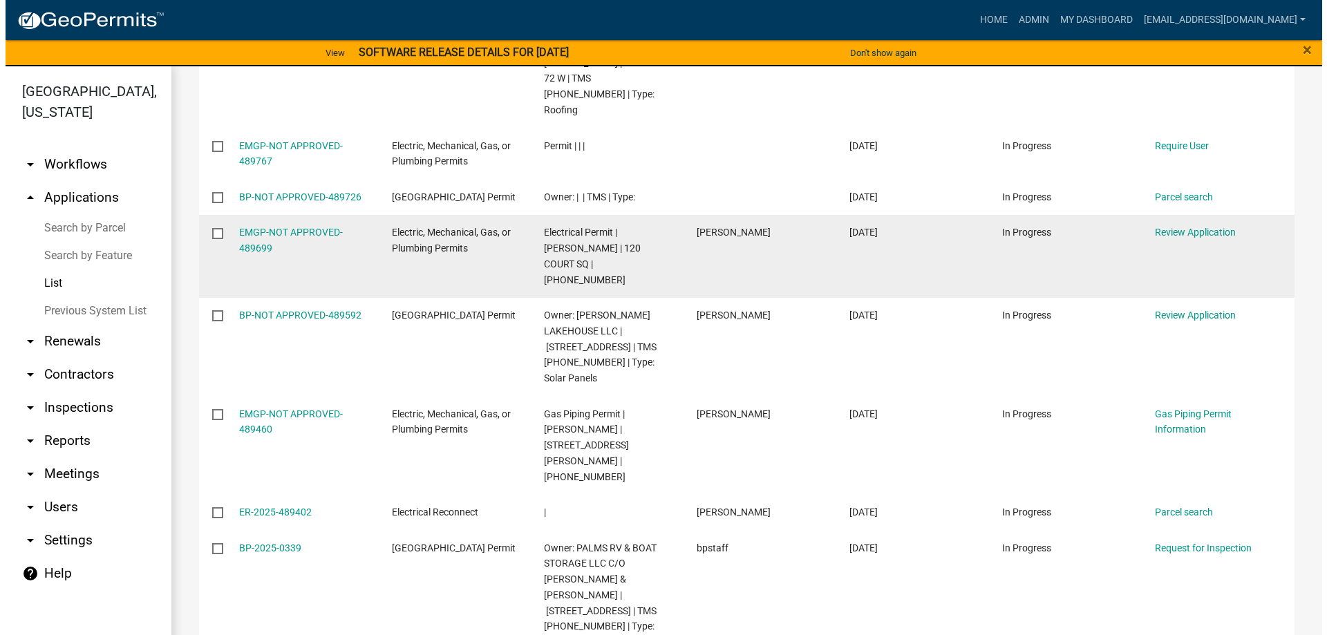
scroll to position [276, 0]
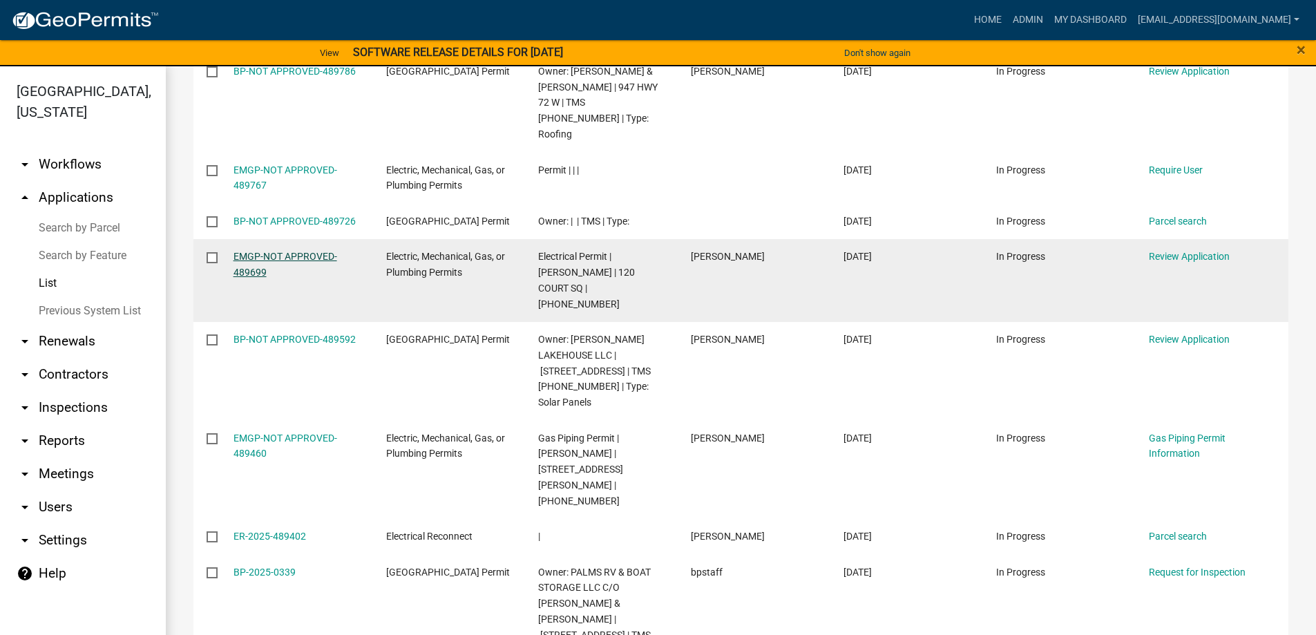
click at [280, 275] on link "EMGP-NOT APPROVED-489699" at bounding box center [286, 264] width 104 height 27
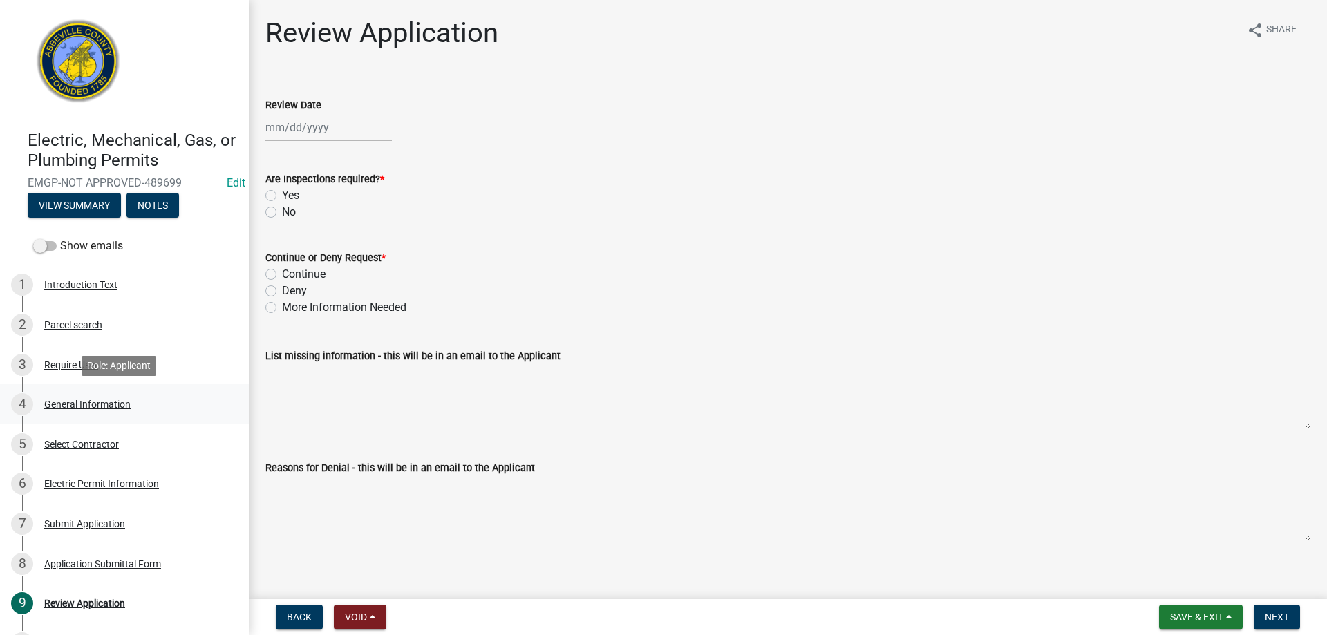
click at [65, 399] on div "General Information" at bounding box center [87, 404] width 86 height 10
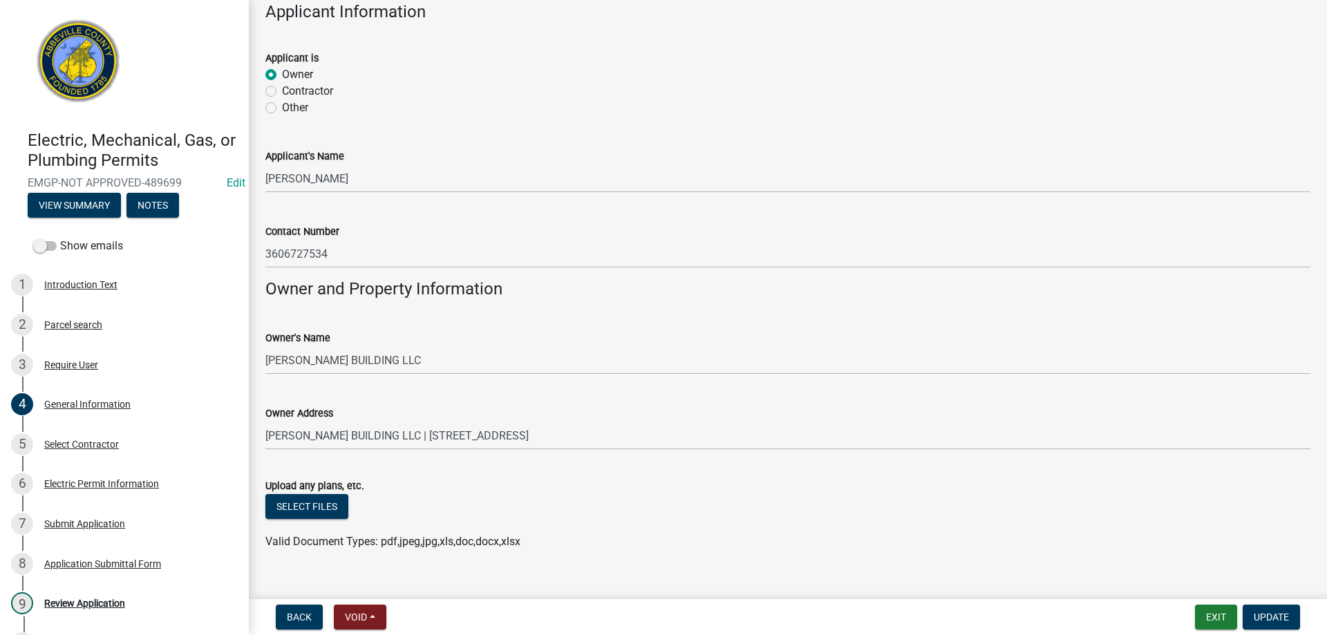
scroll to position [852, 0]
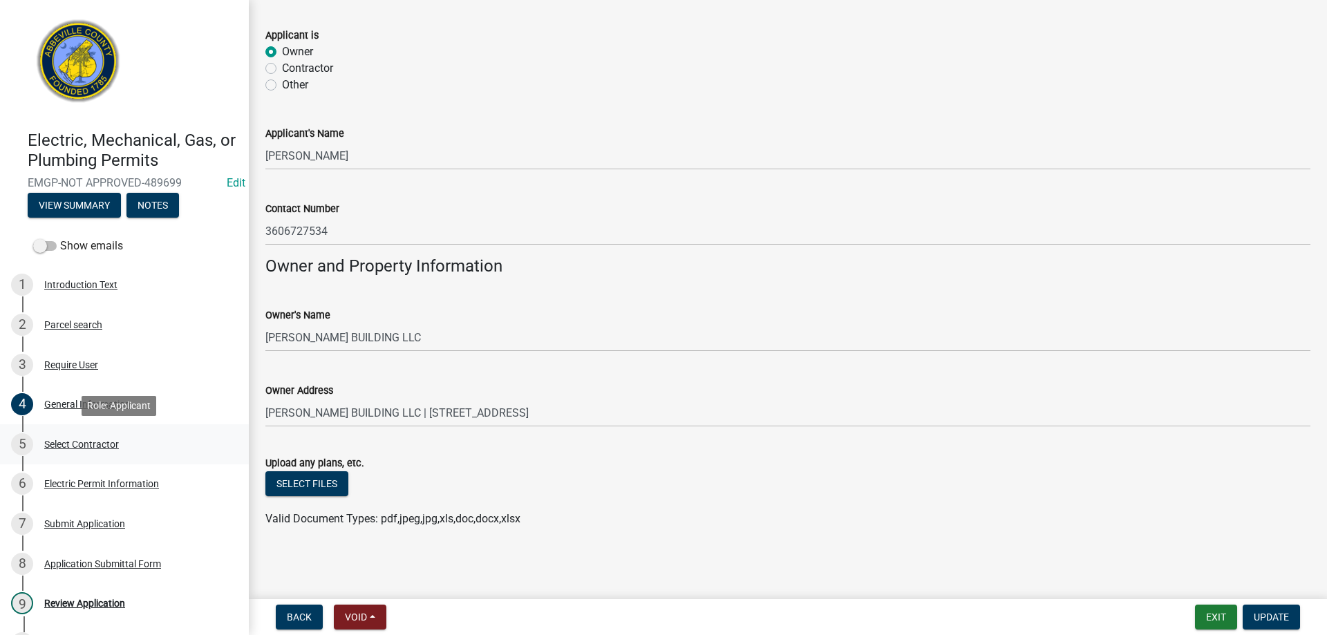
click at [70, 442] on div "Select Contractor" at bounding box center [81, 444] width 75 height 10
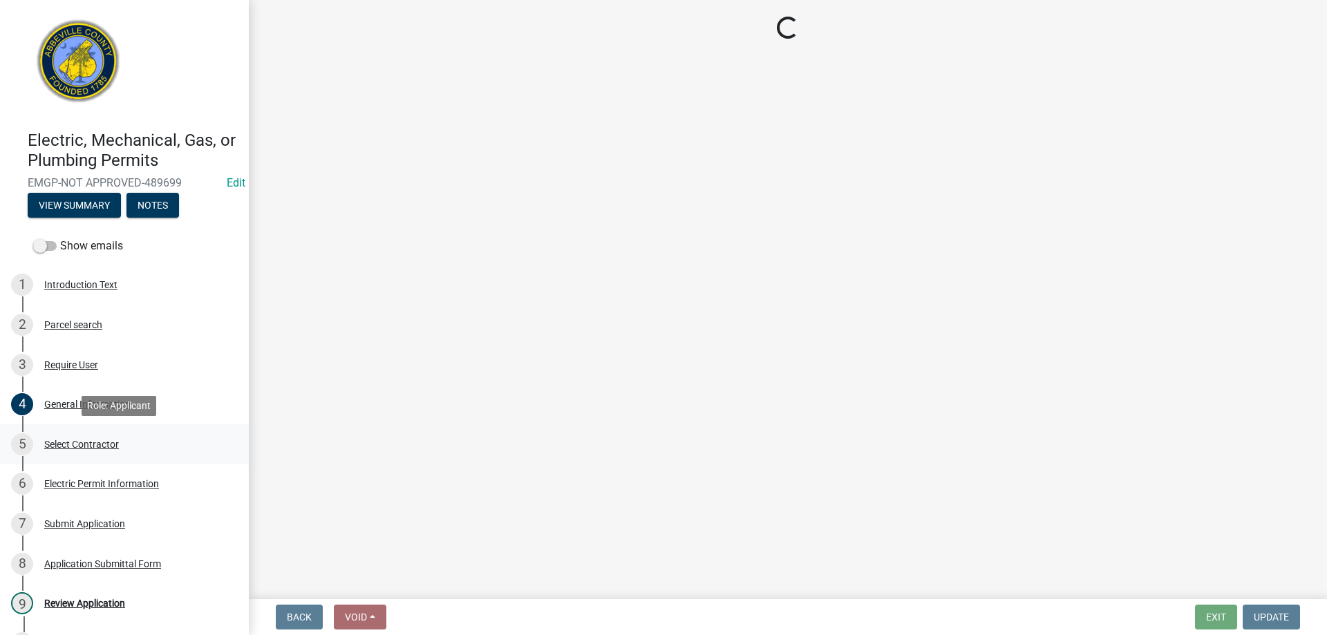
scroll to position [0, 0]
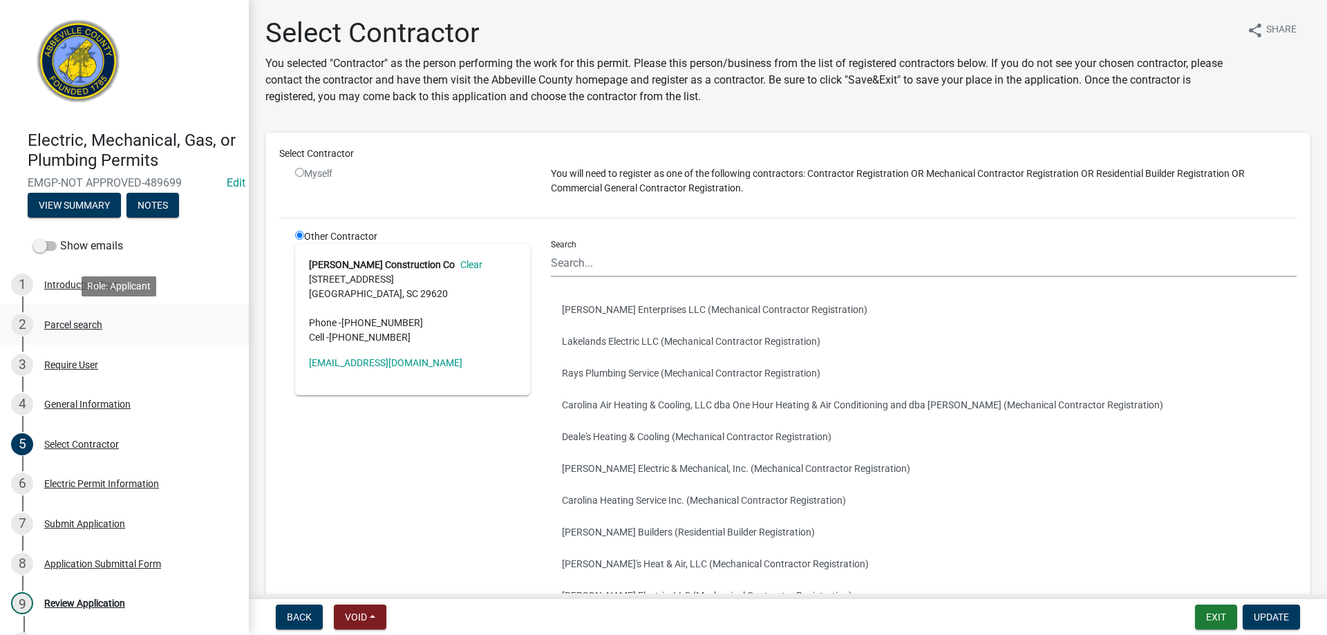
click at [74, 324] on div "Parcel search" at bounding box center [73, 325] width 58 height 10
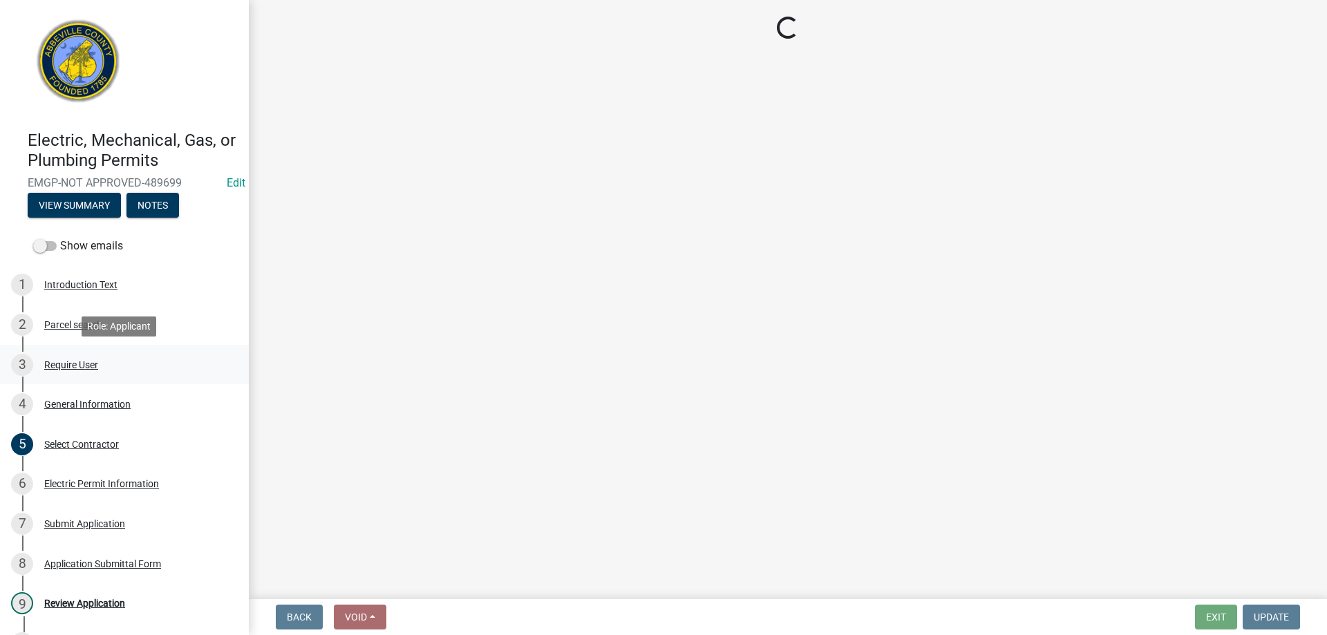
click at [70, 361] on div "Require User" at bounding box center [71, 365] width 54 height 10
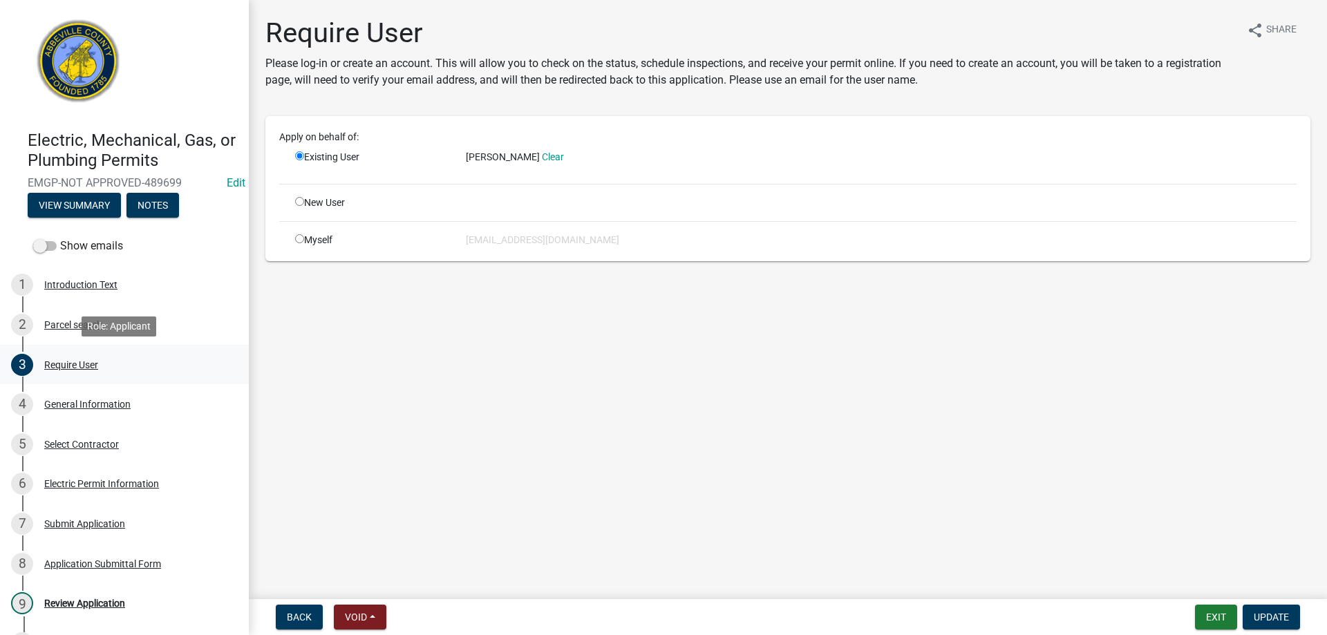
click at [70, 361] on div "Require User" at bounding box center [71, 365] width 54 height 10
click at [1201, 614] on button "Exit" at bounding box center [1216, 617] width 42 height 25
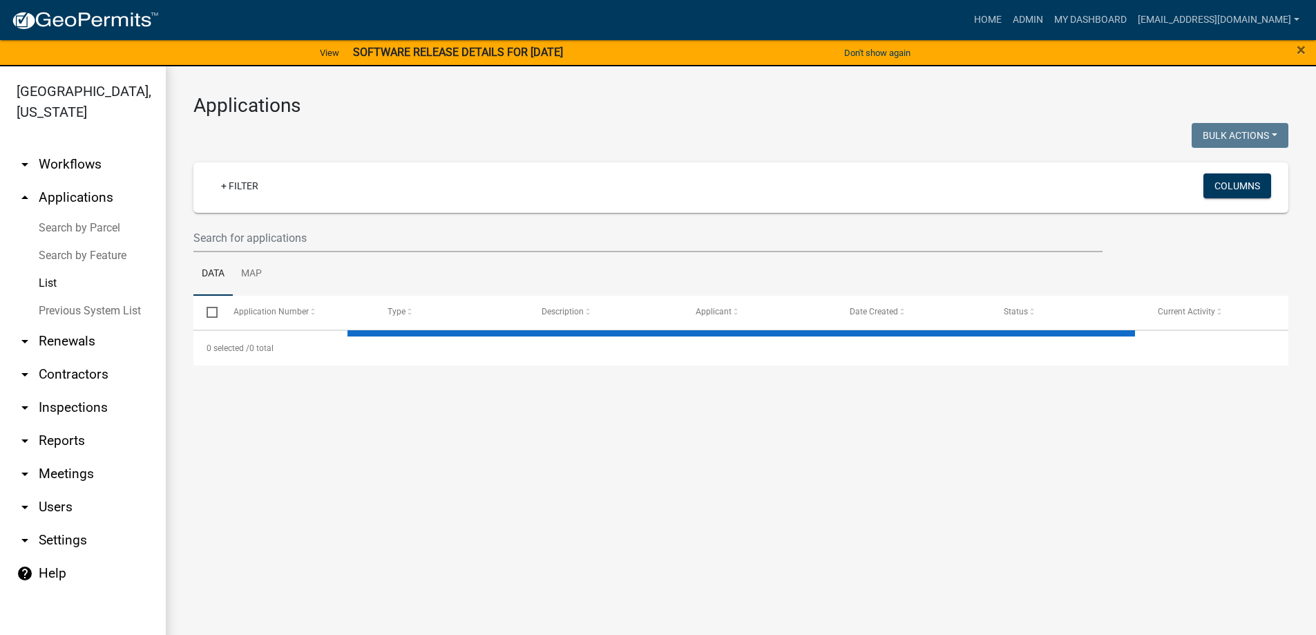
select select "3: 100"
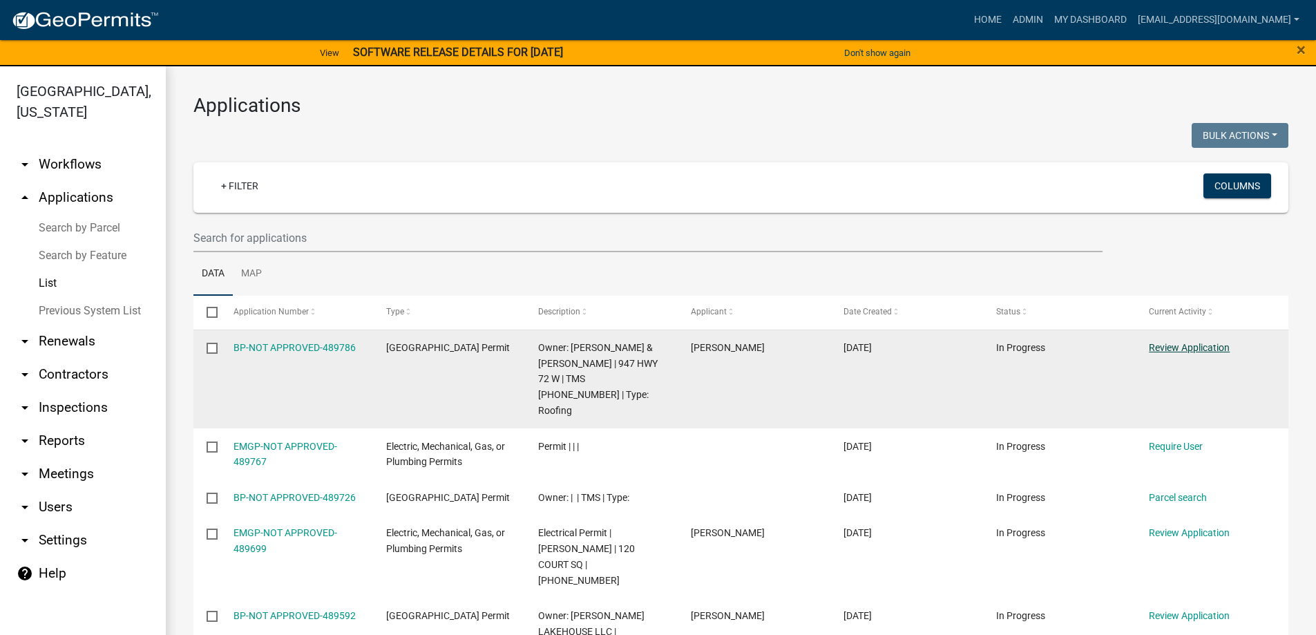
click at [1181, 351] on link "Review Application" at bounding box center [1189, 347] width 81 height 11
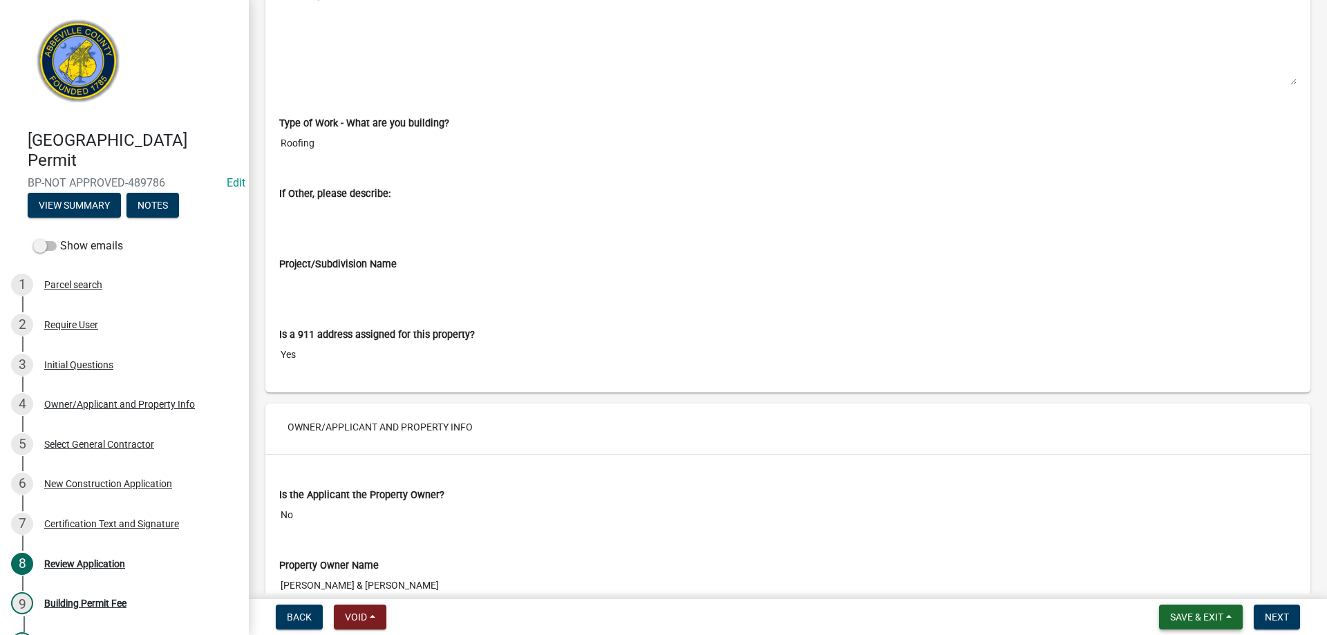
scroll to position [1105, 0]
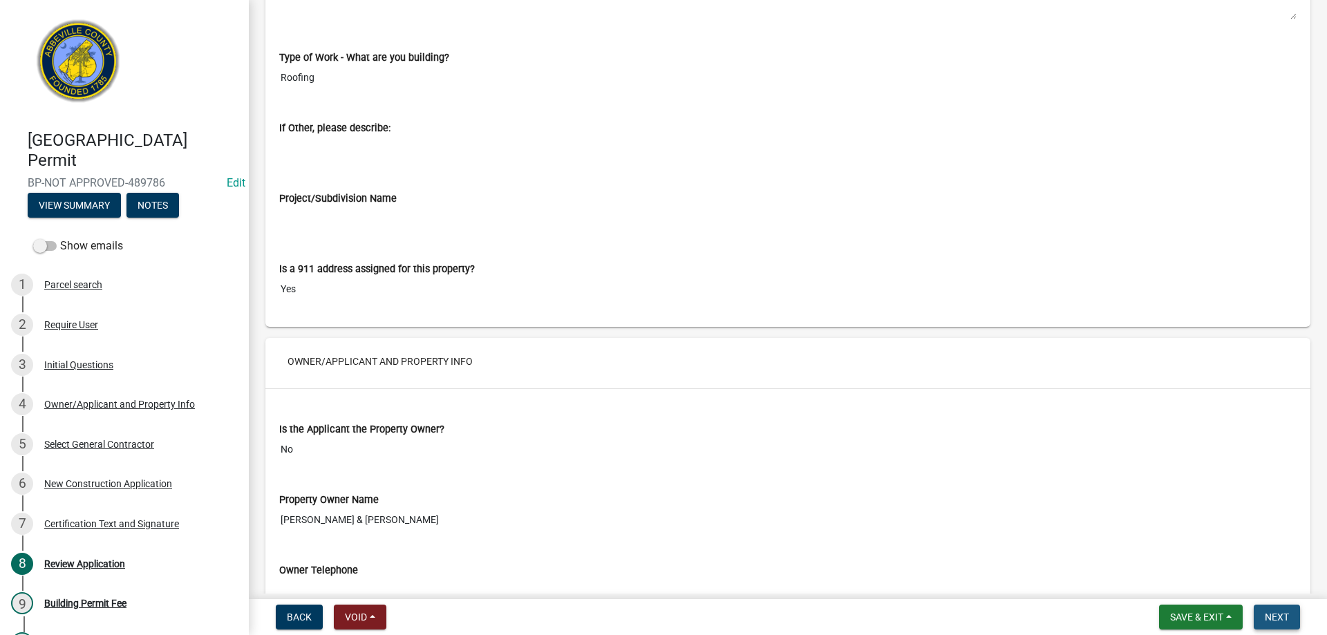
click at [1277, 616] on span "Next" at bounding box center [1276, 616] width 24 height 11
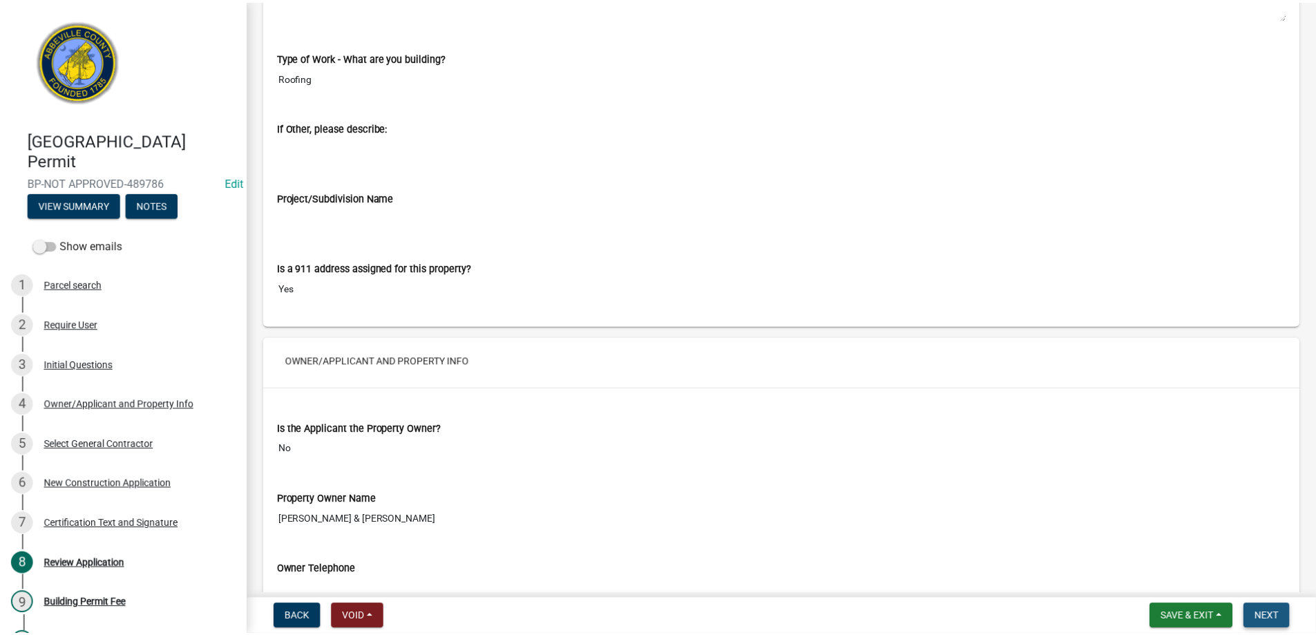
scroll to position [0, 0]
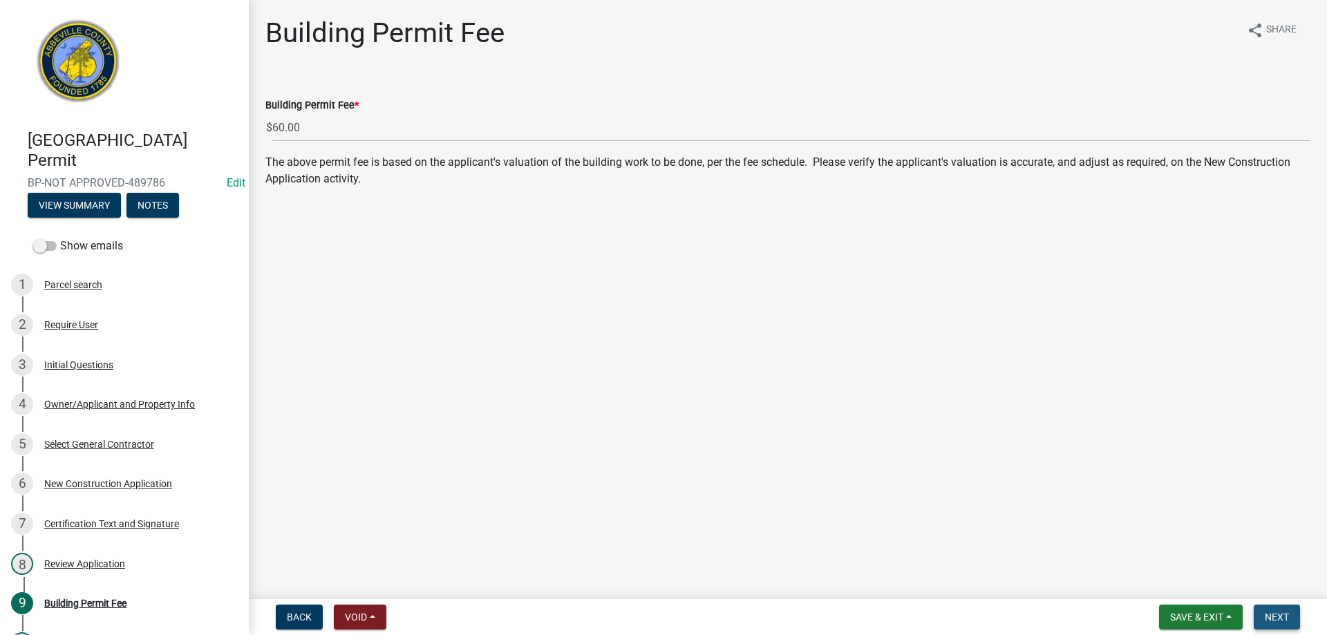
click at [1277, 616] on span "Next" at bounding box center [1276, 616] width 24 height 11
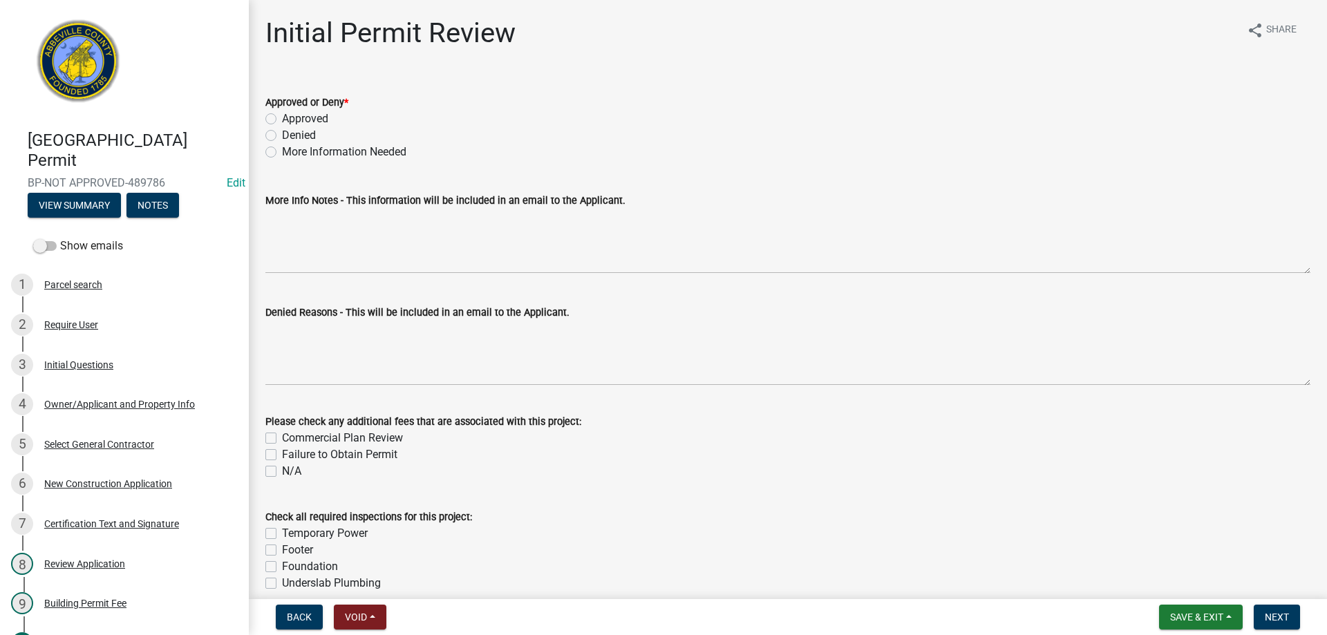
click at [282, 116] on label "Approved" at bounding box center [305, 119] width 46 height 17
click at [282, 116] on input "Approved" at bounding box center [286, 115] width 9 height 9
radio input "true"
click at [1288, 616] on span "Next" at bounding box center [1276, 616] width 24 height 11
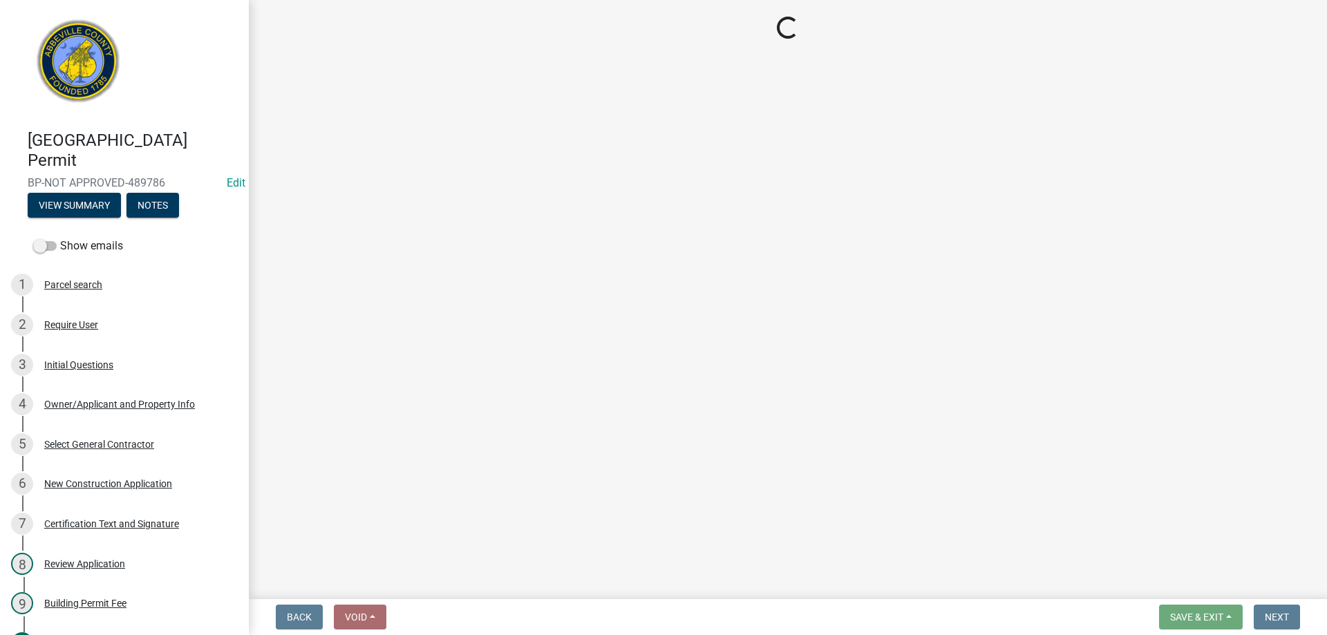
select select "3: 3"
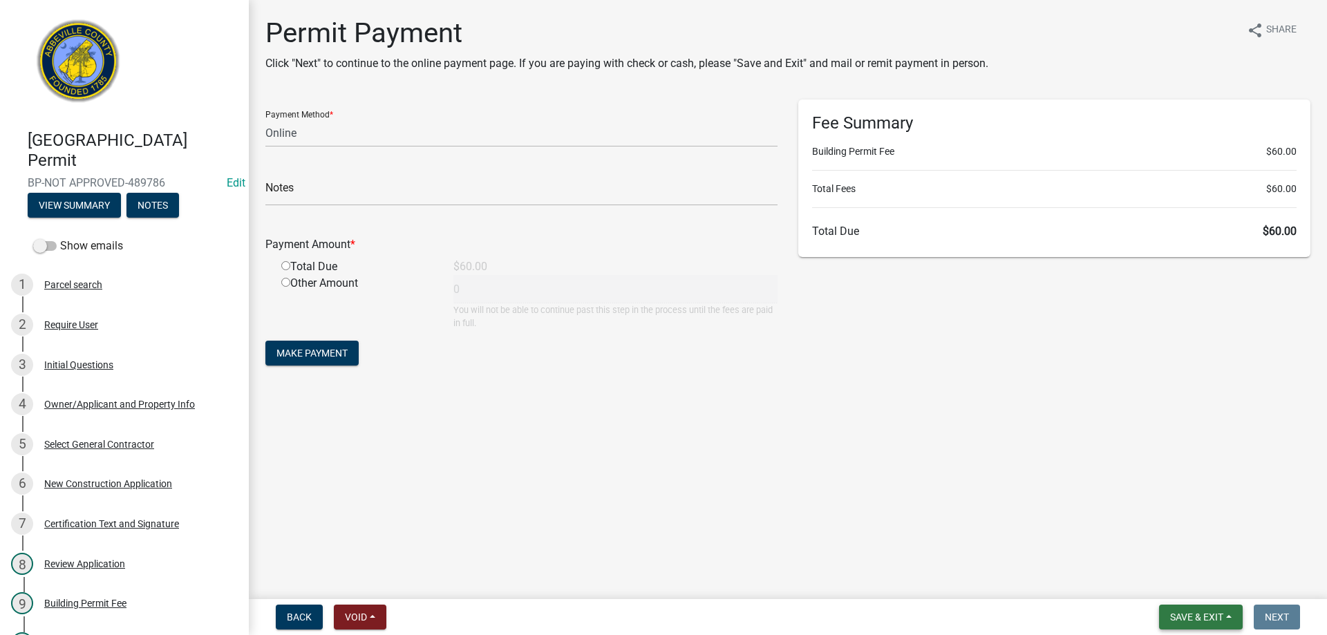
click at [1202, 620] on span "Save & Exit" at bounding box center [1196, 616] width 53 height 11
click at [1197, 584] on button "Save & Exit" at bounding box center [1187, 580] width 111 height 33
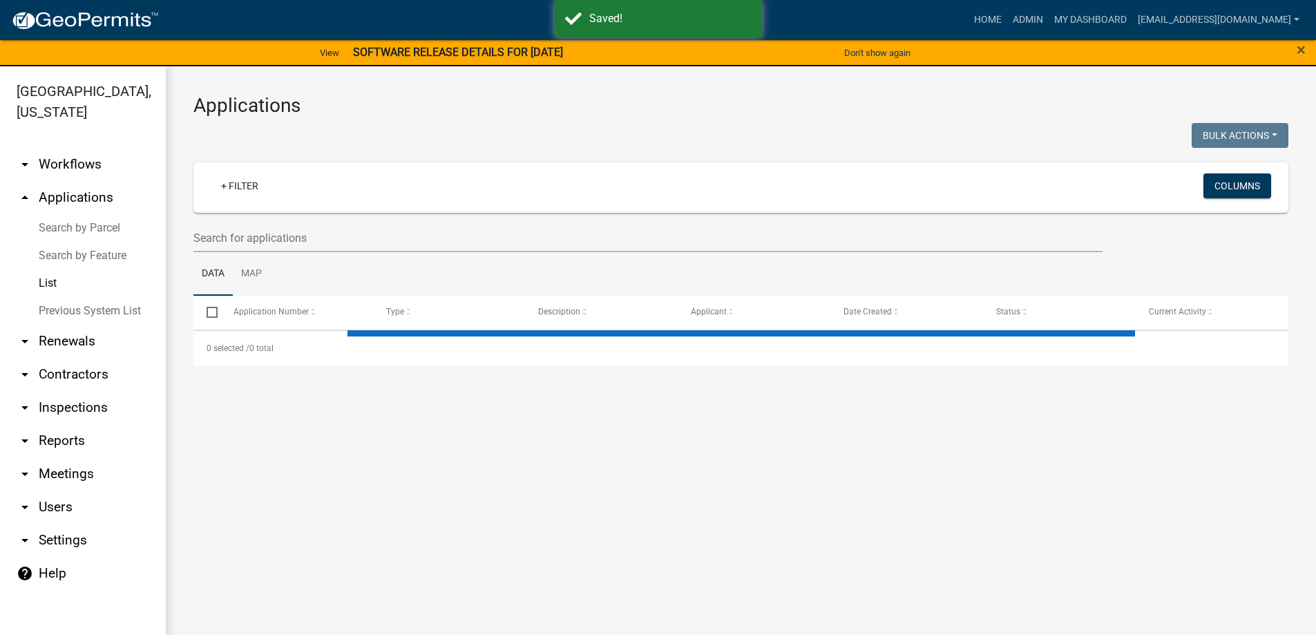
select select "3: 100"
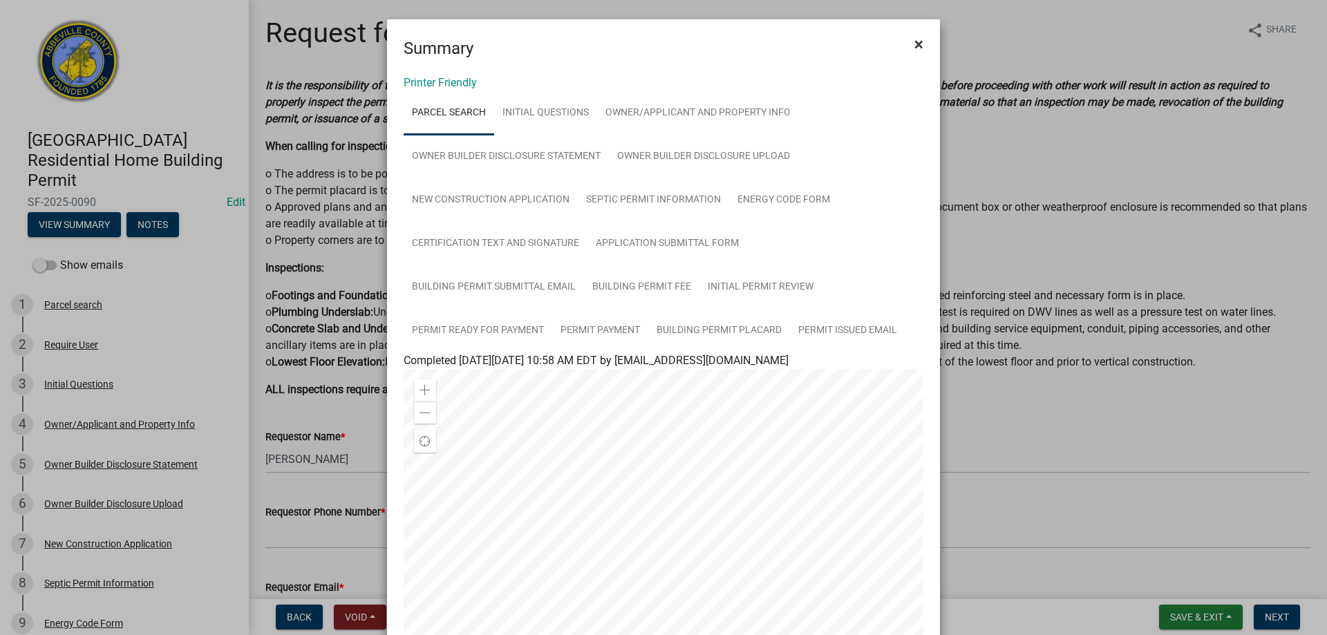
scroll to position [674, 0]
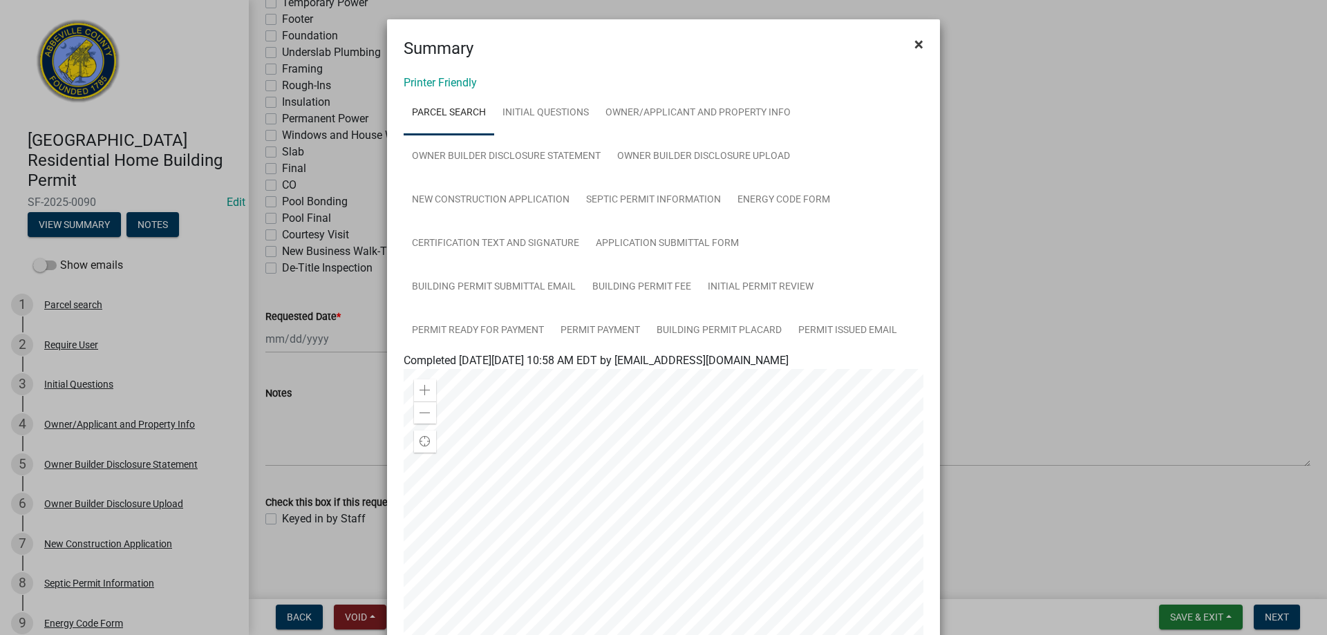
click at [906, 44] on button "×" at bounding box center [918, 44] width 31 height 39
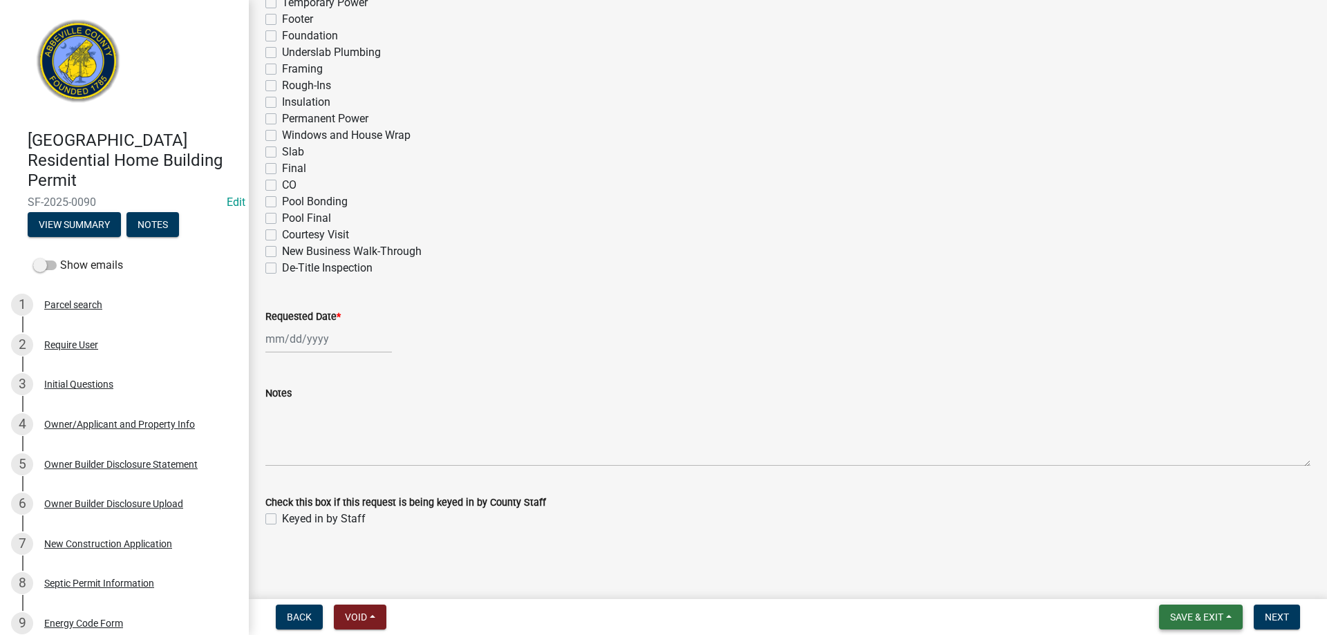
click at [1194, 614] on span "Save & Exit" at bounding box center [1196, 616] width 53 height 11
click at [1190, 577] on button "Save & Exit" at bounding box center [1187, 580] width 111 height 33
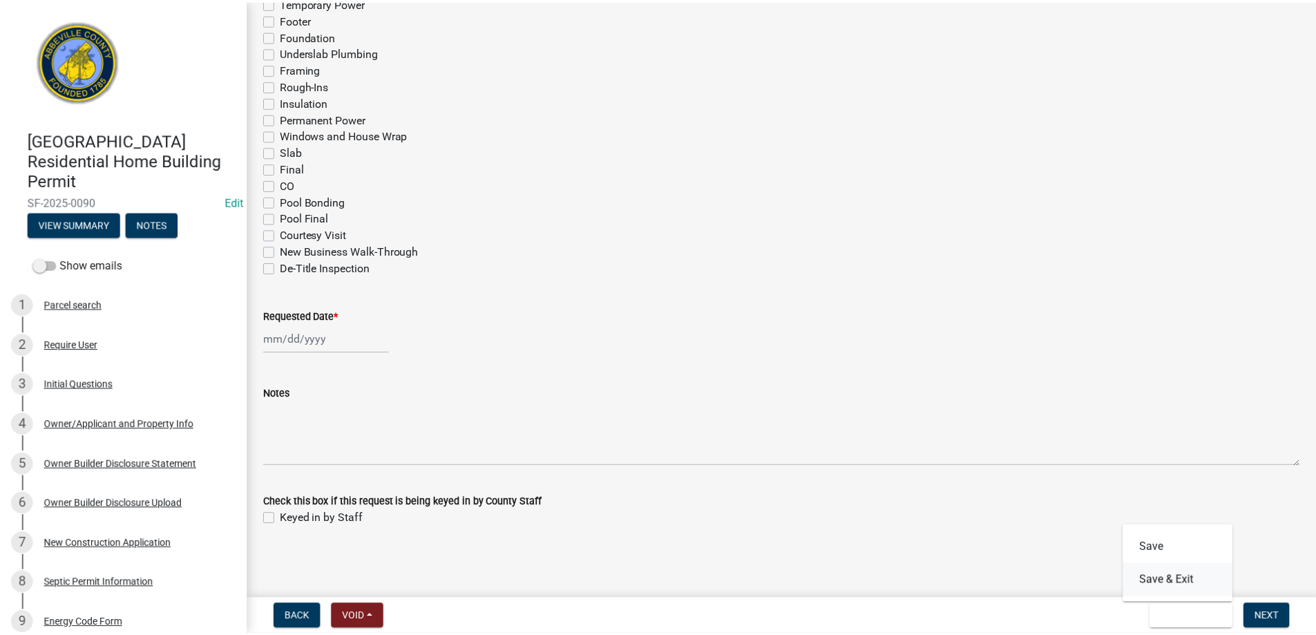
scroll to position [0, 0]
